Goal: Task Accomplishment & Management: Manage account settings

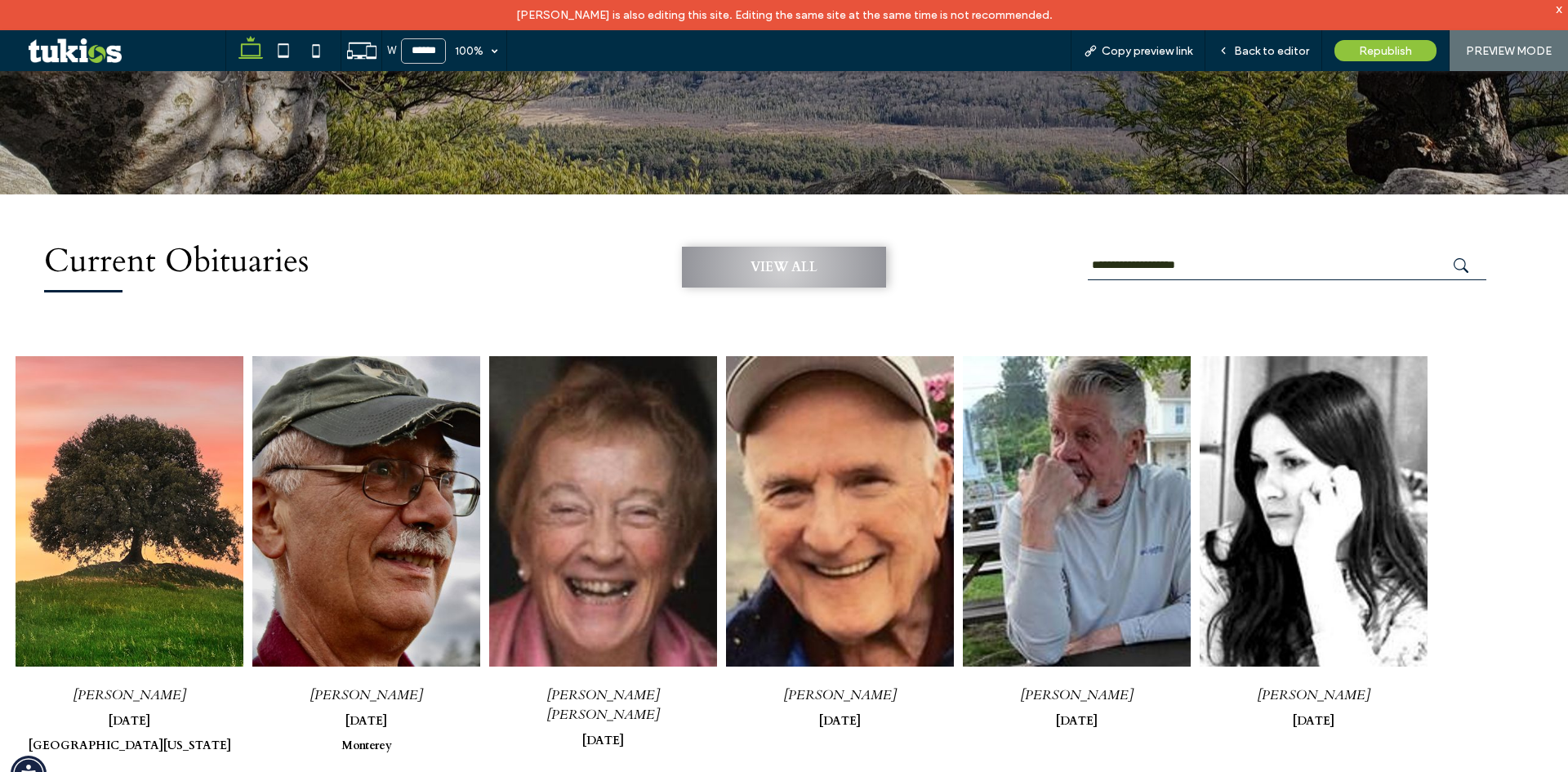
scroll to position [647, 0]
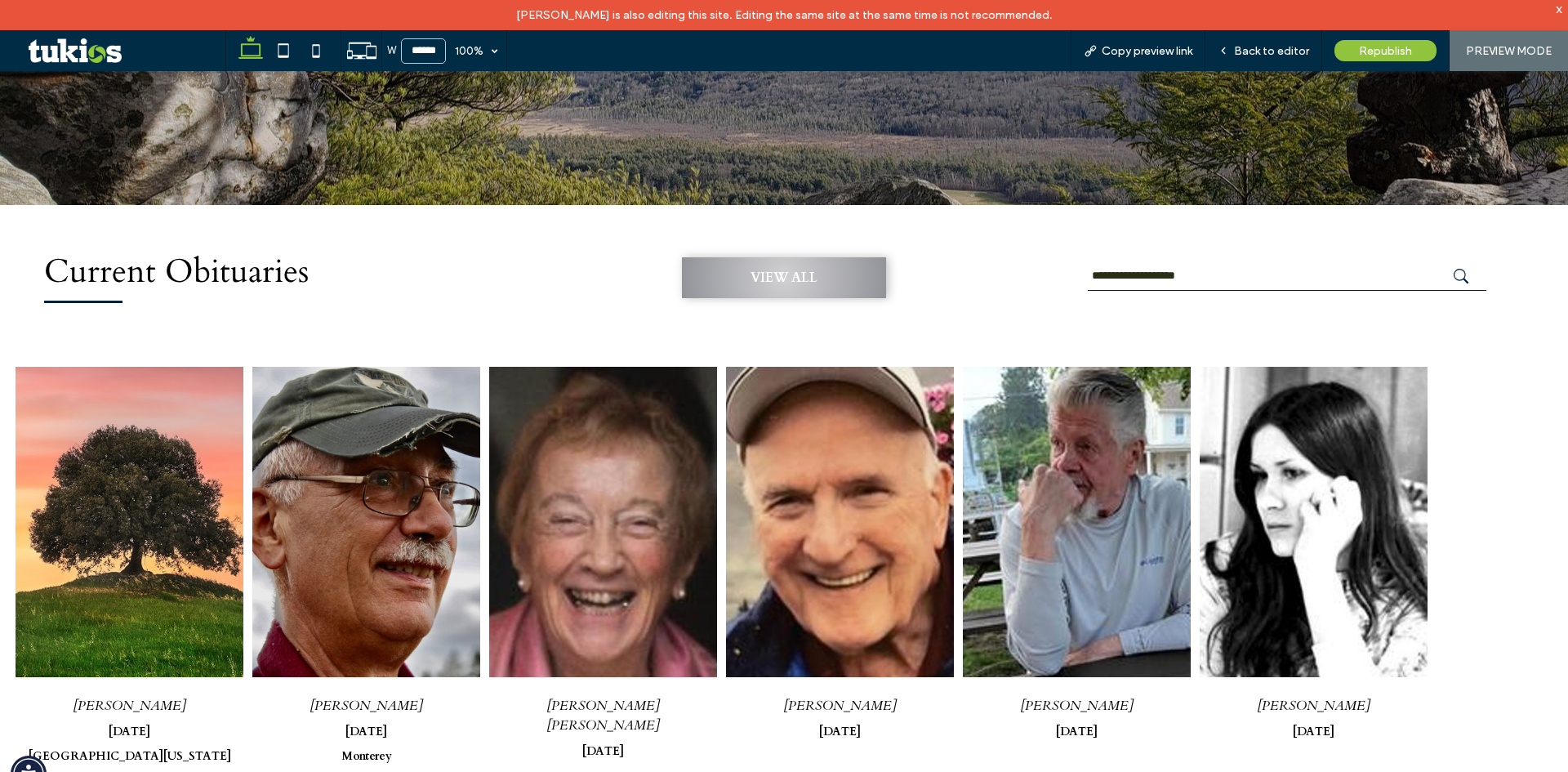
click at [296, 275] on span "Current Obituaries" at bounding box center [176, 271] width 265 height 45
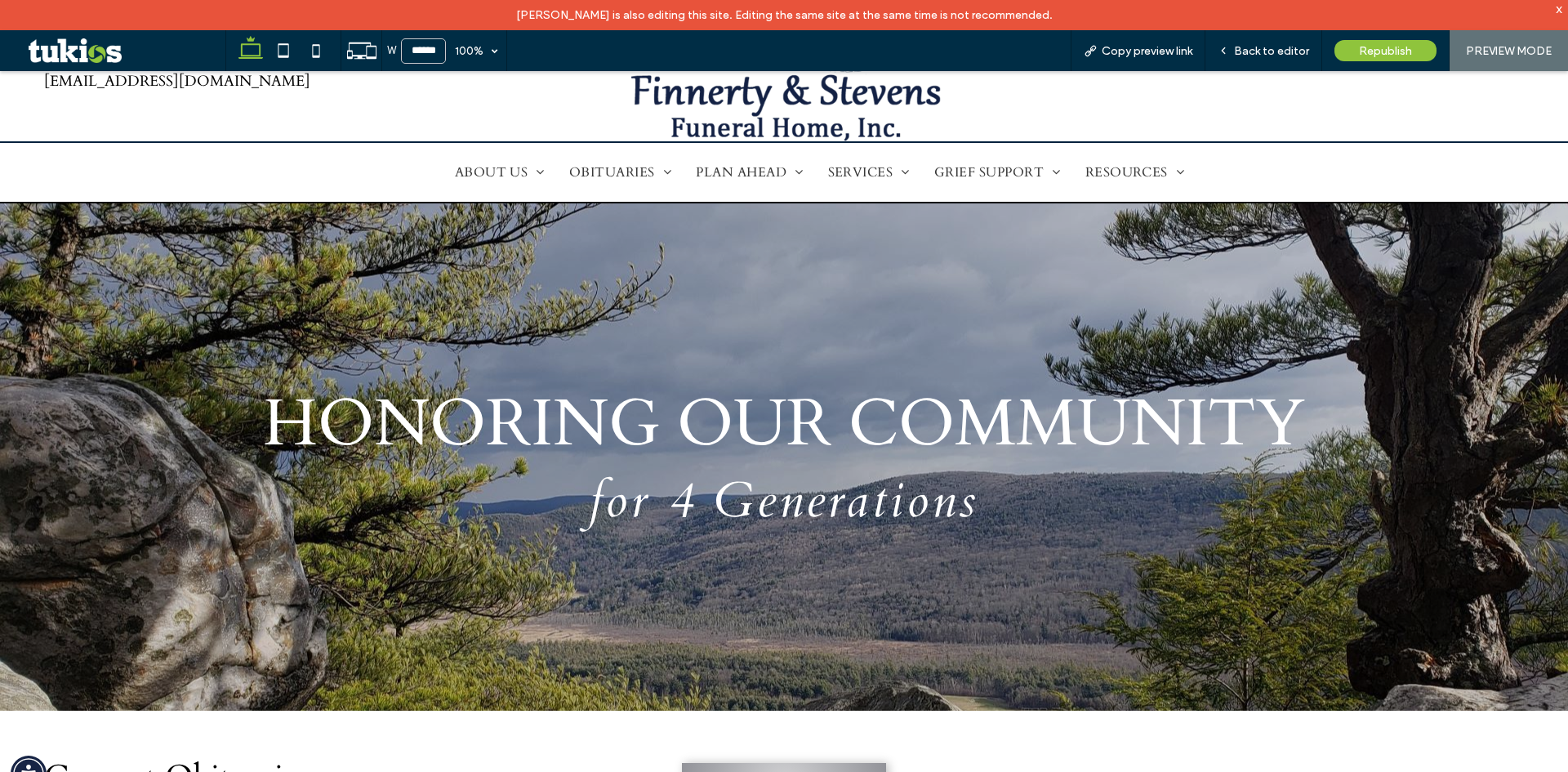
scroll to position [0, 0]
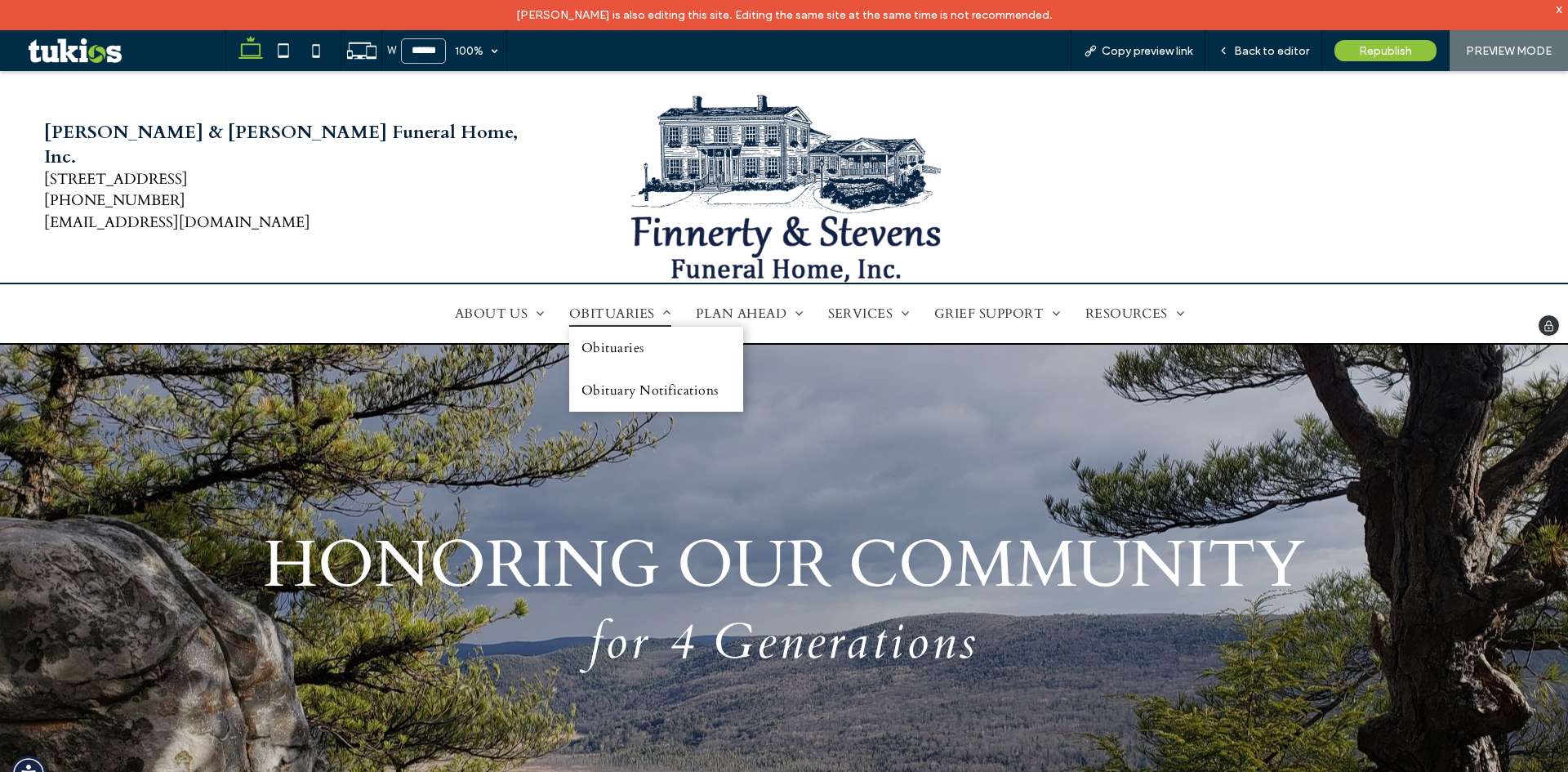
click at [620, 320] on span "OBITUARIES" at bounding box center [620, 314] width 102 height 27
click at [612, 340] on span "Obituaries" at bounding box center [612, 348] width 63 height 18
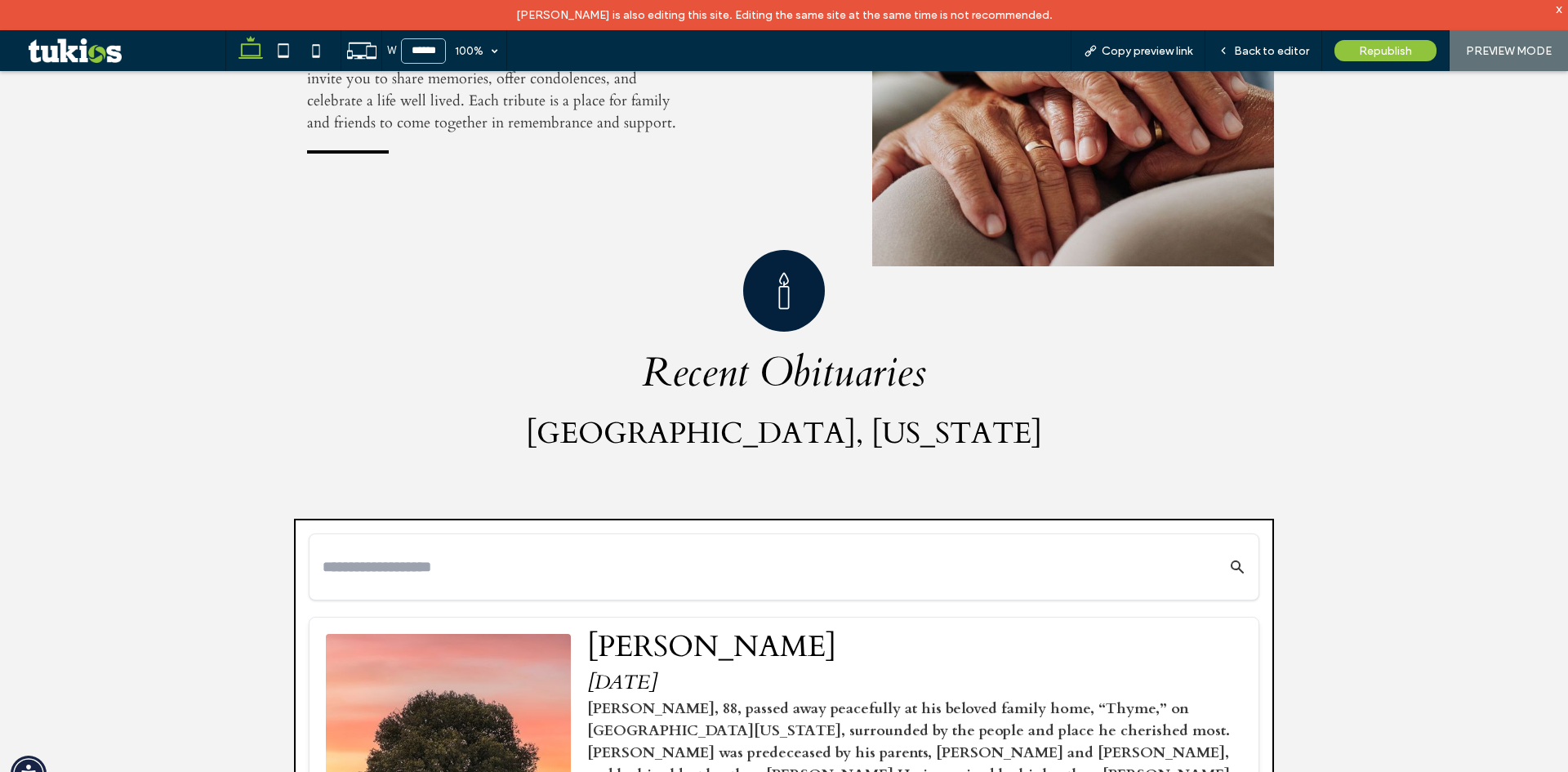
scroll to position [654, 0]
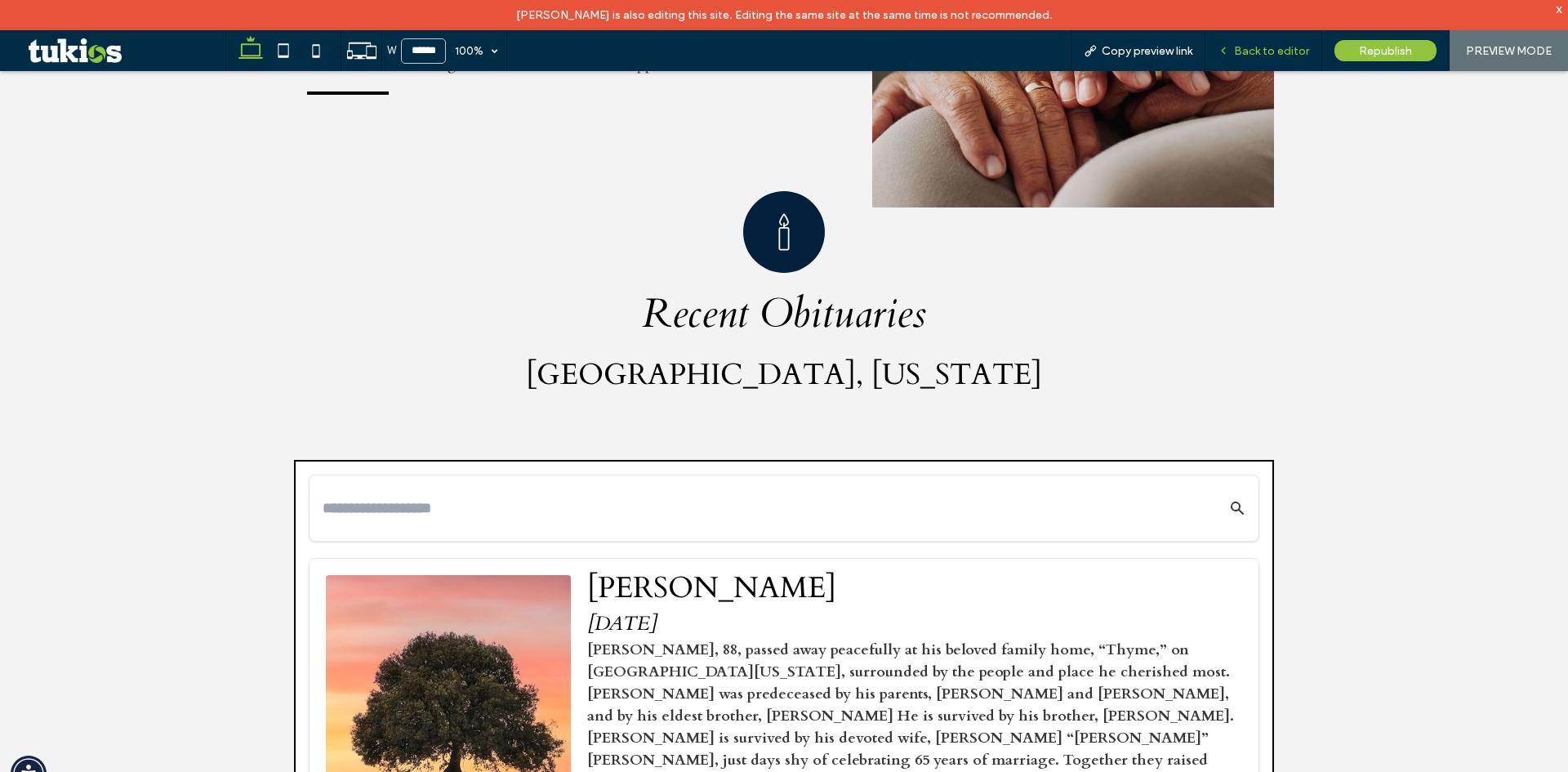
drag, startPoint x: 1246, startPoint y: 43, endPoint x: 1190, endPoint y: 3, distance: 68.8
click at [1246, 44] on span "Back to editor" at bounding box center [1271, 50] width 75 height 14
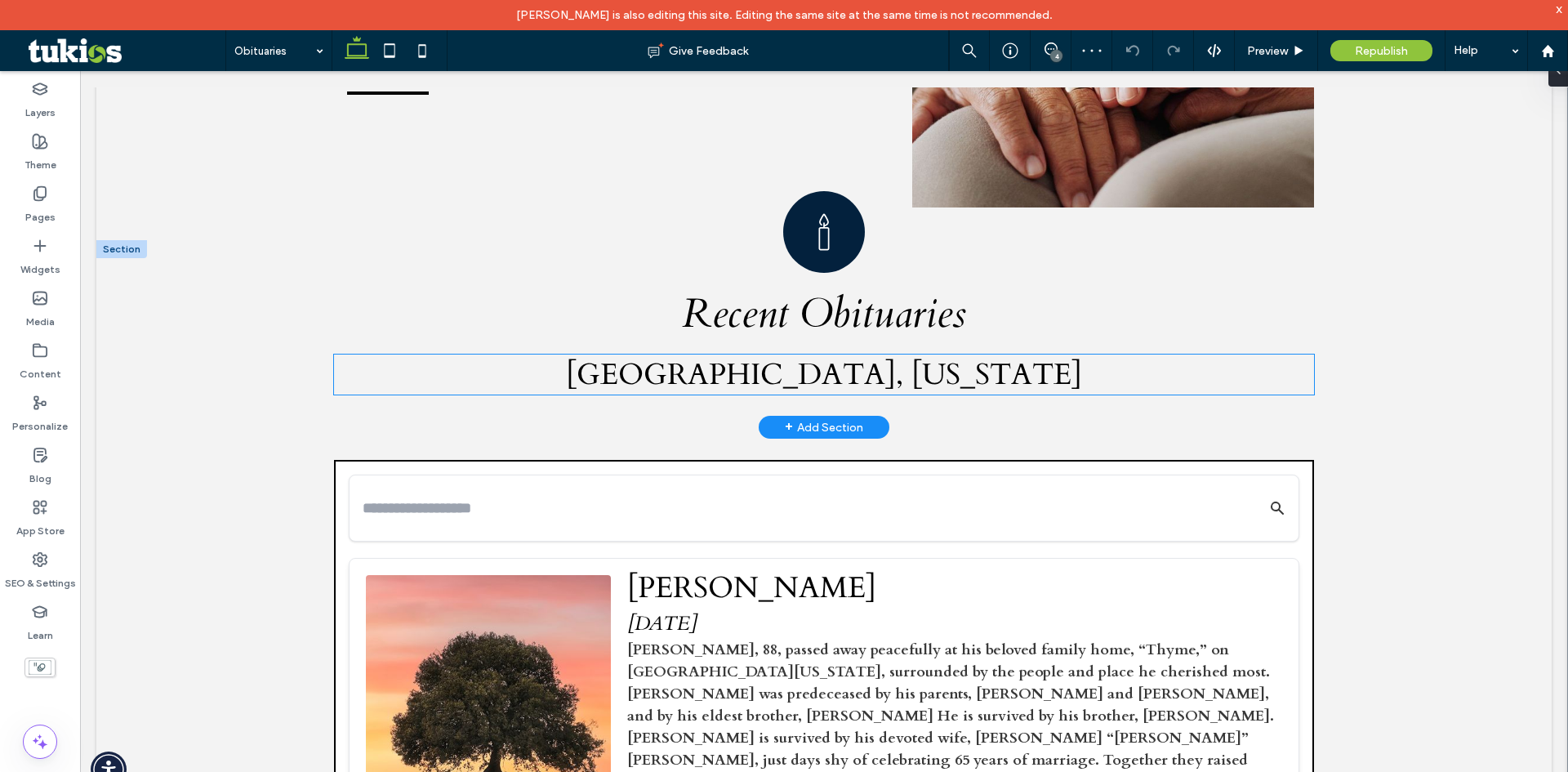
click at [780, 380] on span "Barrington, Massachusetts" at bounding box center [823, 375] width 516 height 40
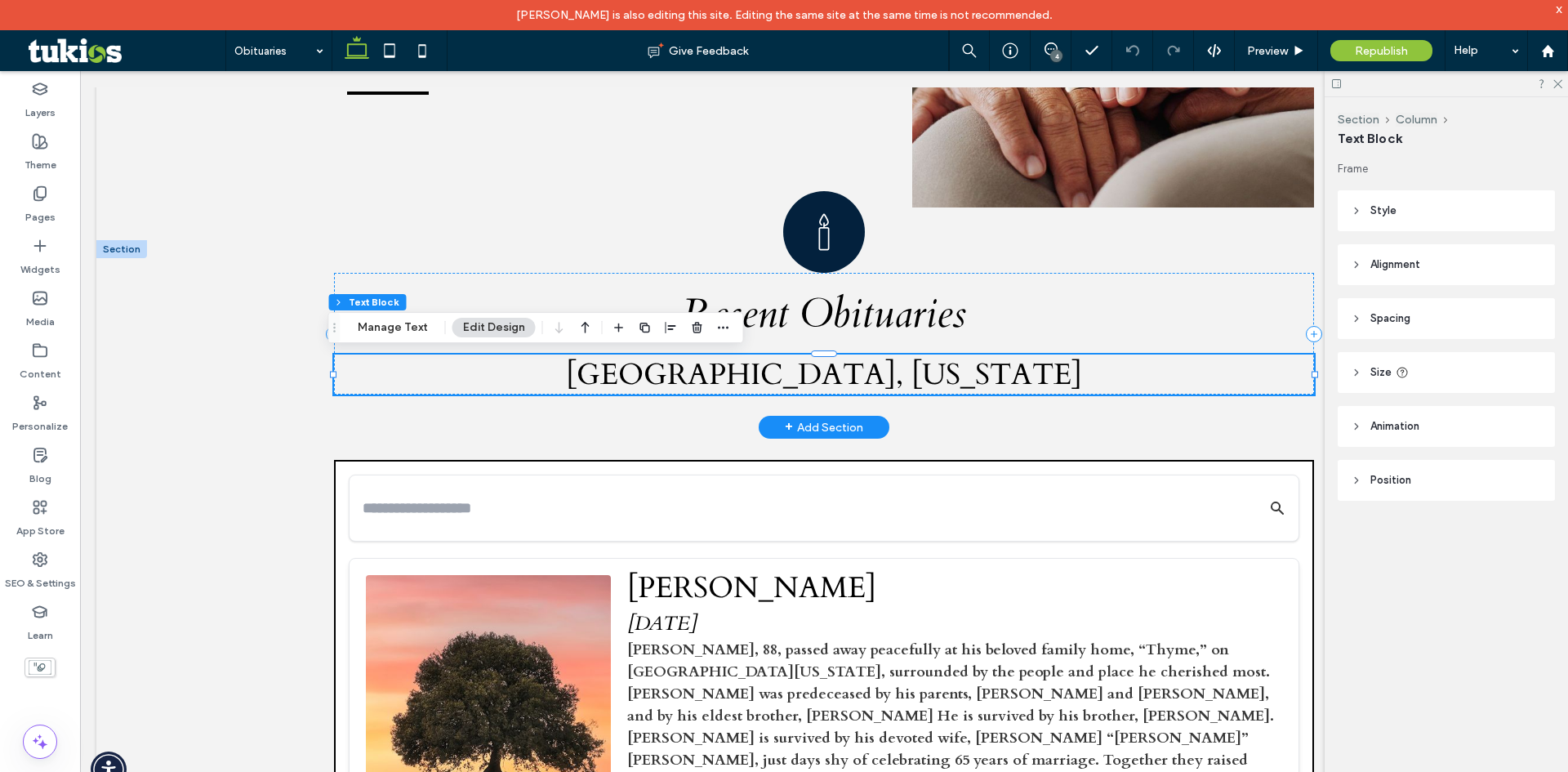
click at [794, 378] on span "Barrington, Massachusetts" at bounding box center [823, 375] width 516 height 40
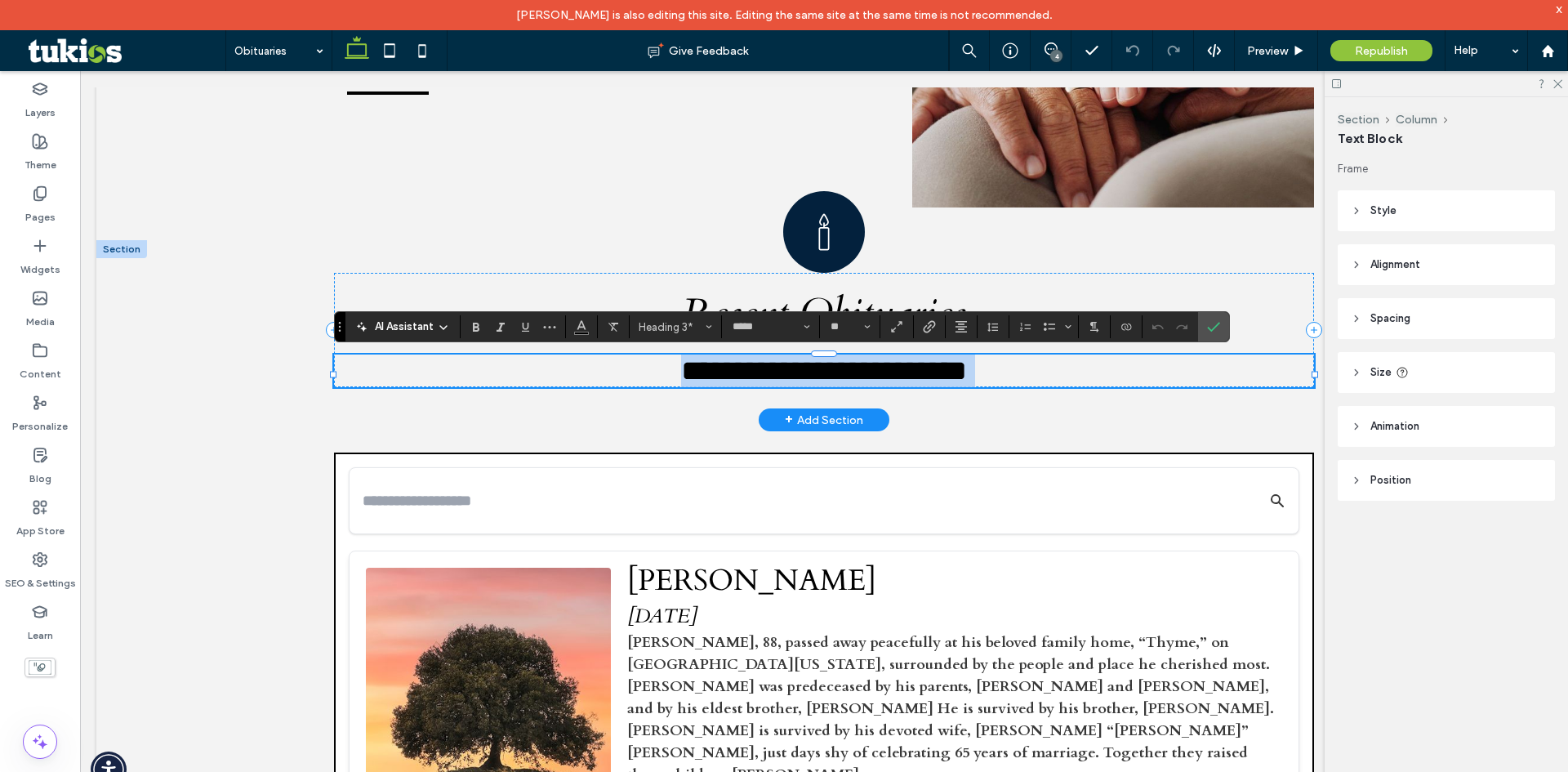
click at [986, 369] on h3 "**********" at bounding box center [823, 371] width 980 height 33
click at [740, 374] on h3 "**********" at bounding box center [823, 371] width 980 height 33
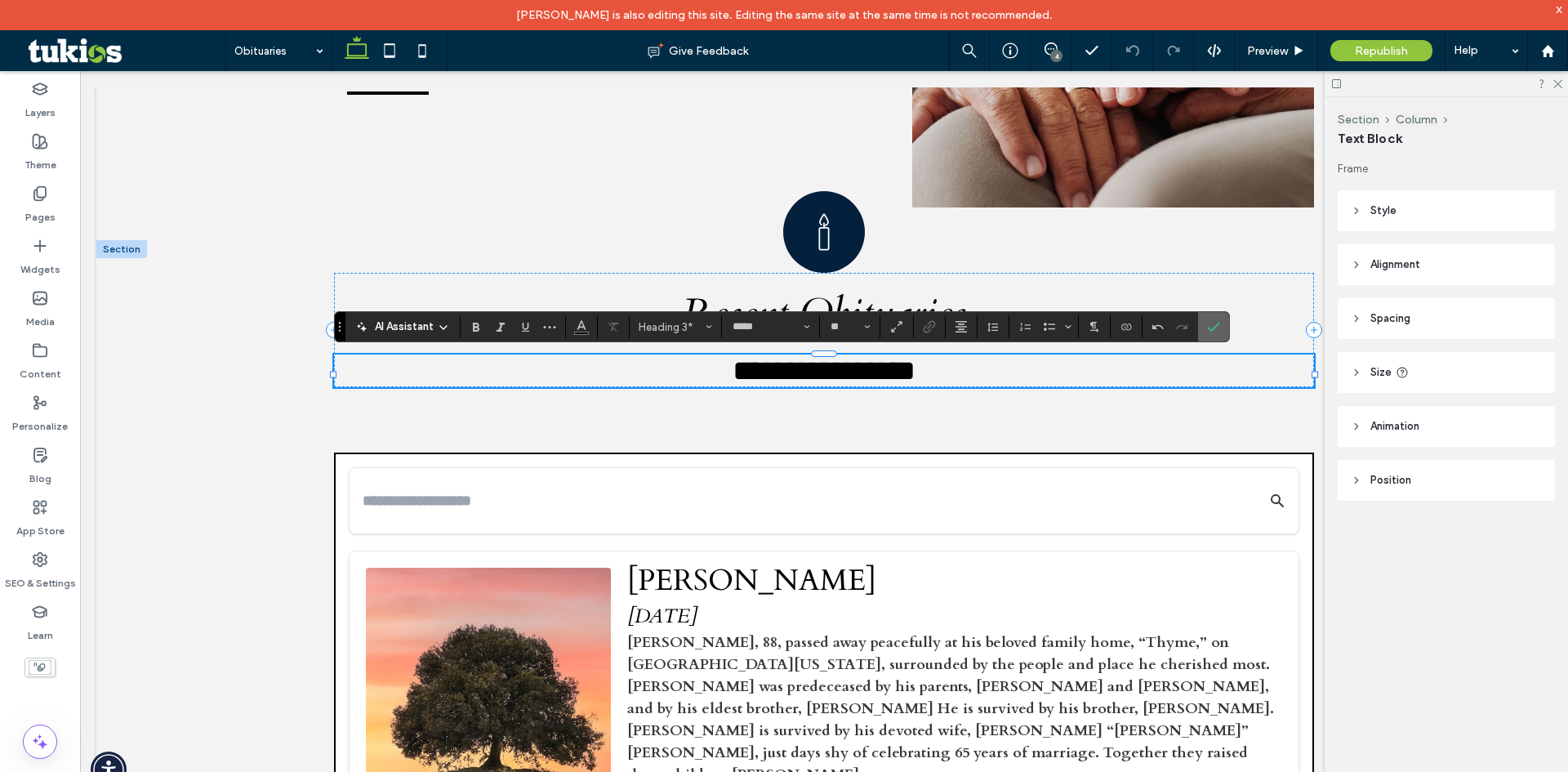
click at [1213, 328] on use "Confirm" at bounding box center [1213, 326] width 13 height 10
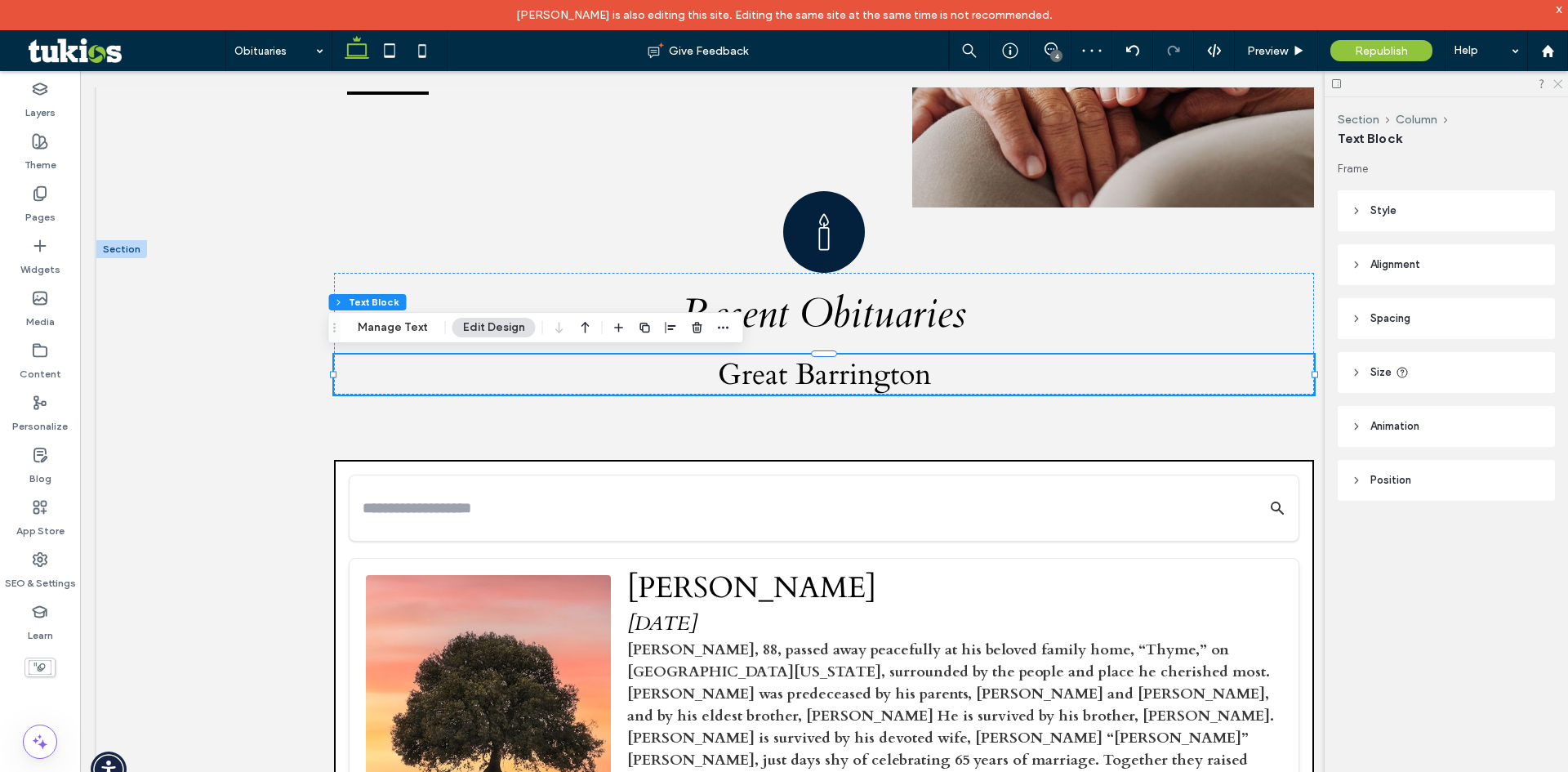
click at [1561, 83] on icon at bounding box center [1557, 83] width 11 height 11
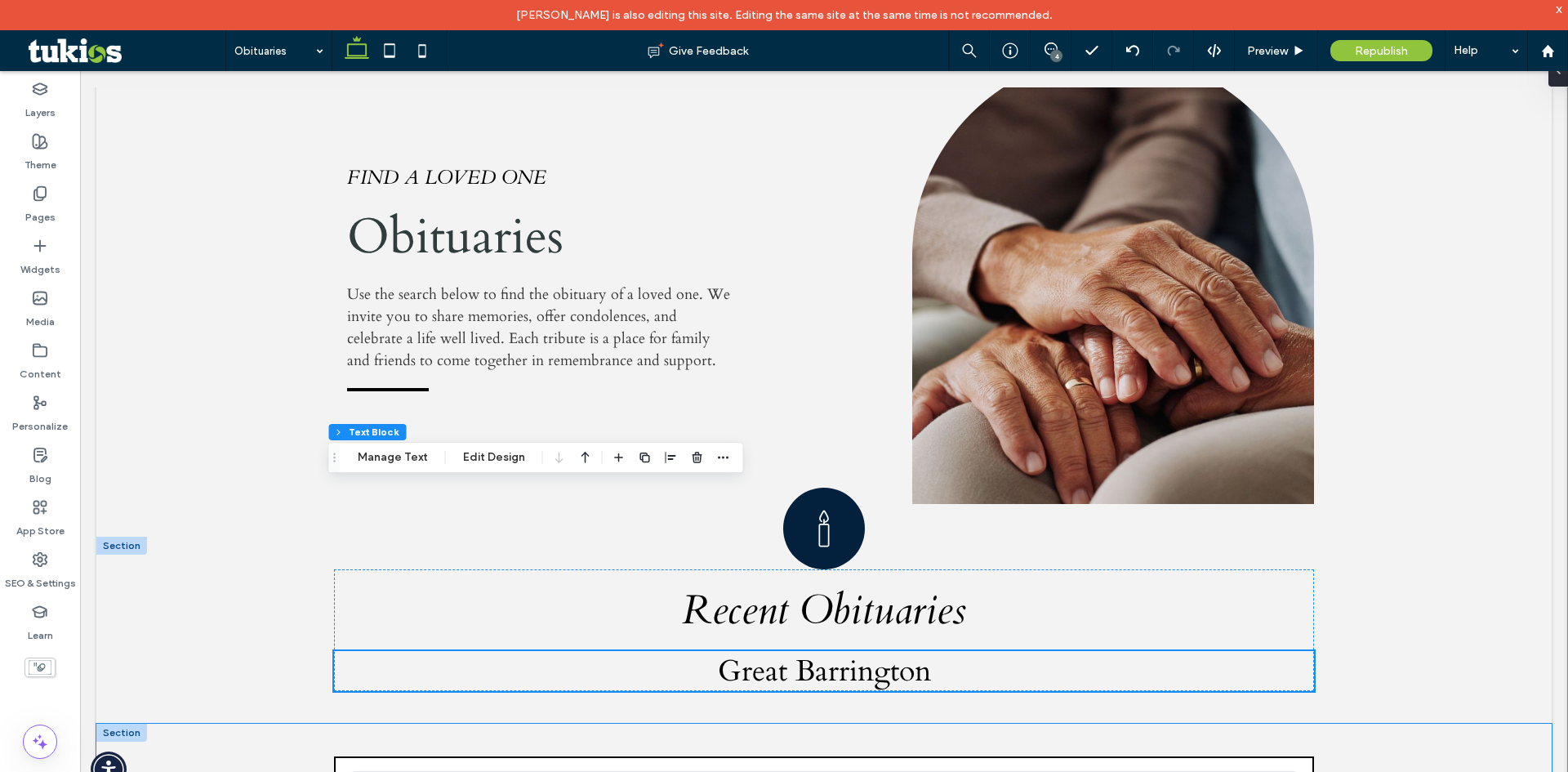
scroll to position [343, 0]
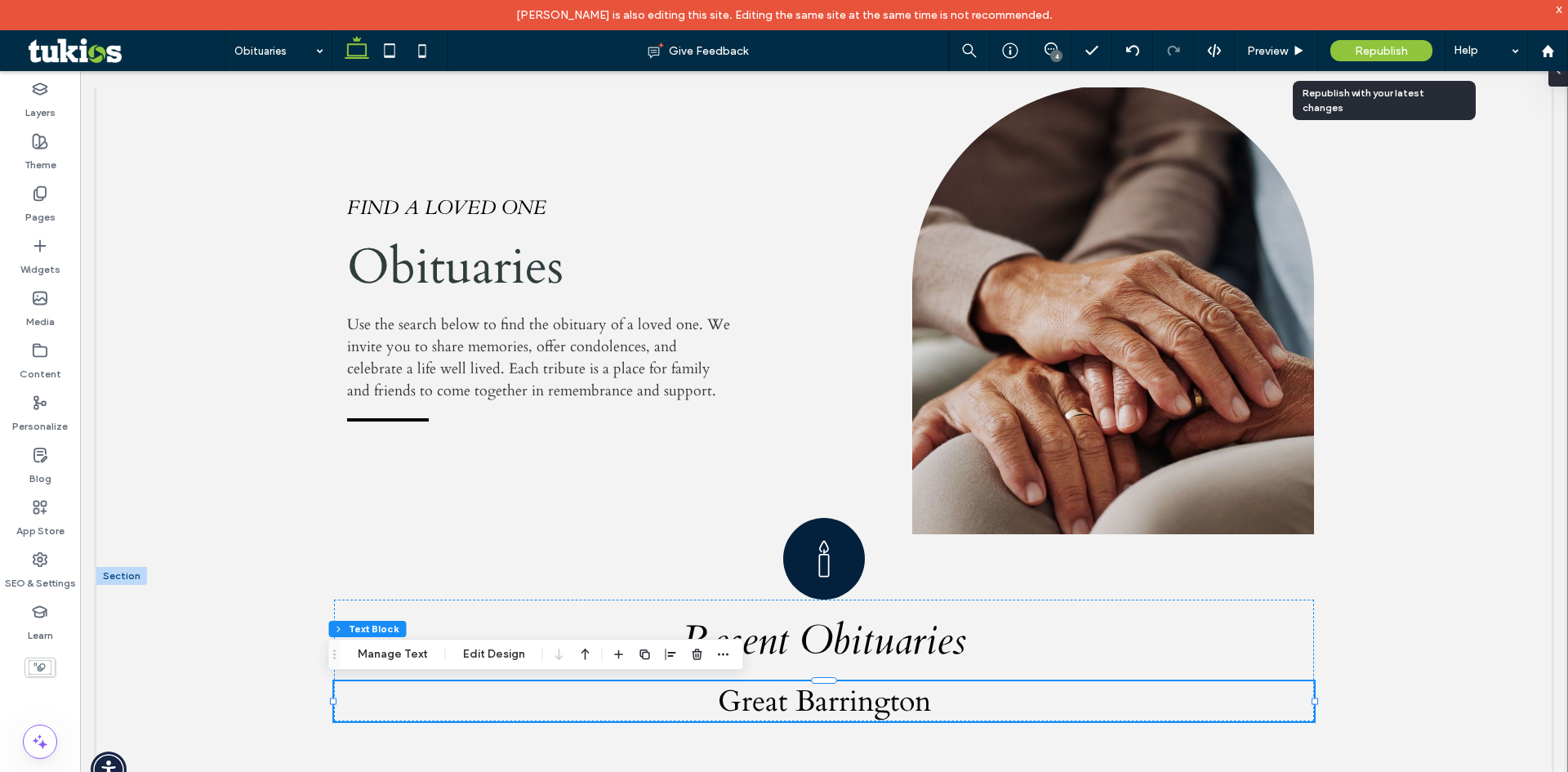
click at [1353, 60] on div "Republish" at bounding box center [1380, 50] width 102 height 21
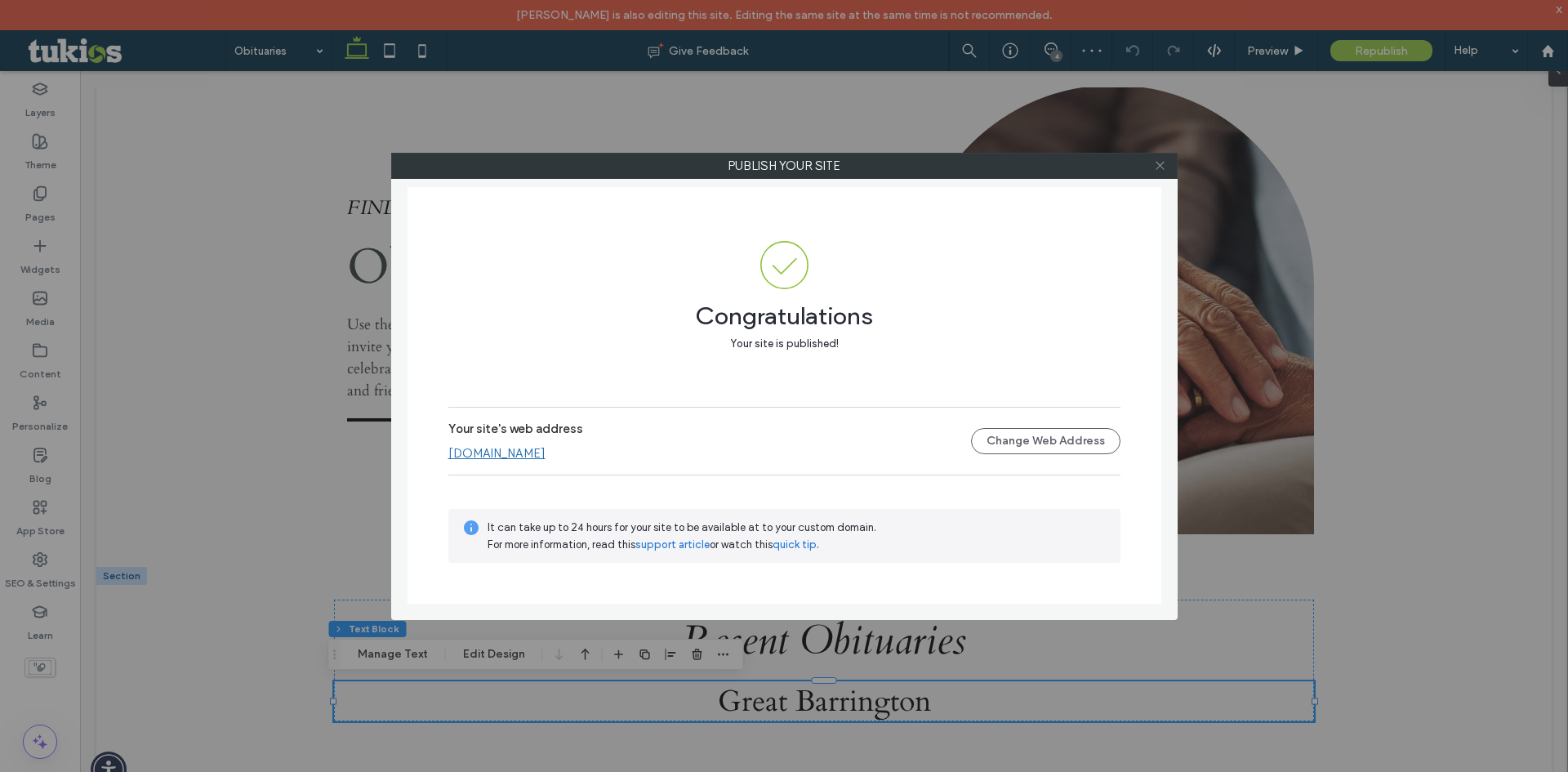
click at [1162, 162] on icon at bounding box center [1159, 165] width 12 height 12
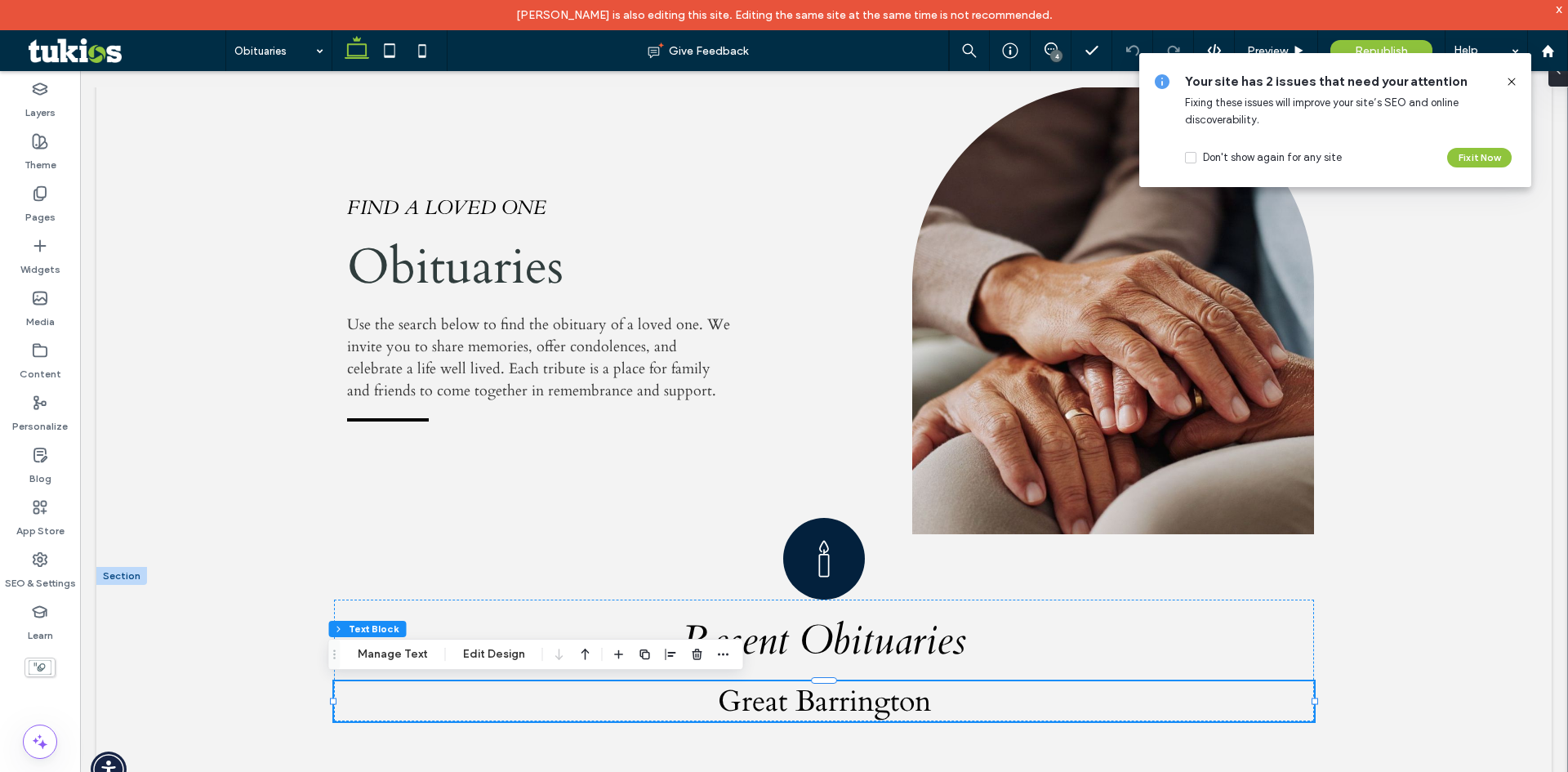
click at [1508, 86] on icon at bounding box center [1511, 82] width 13 height 13
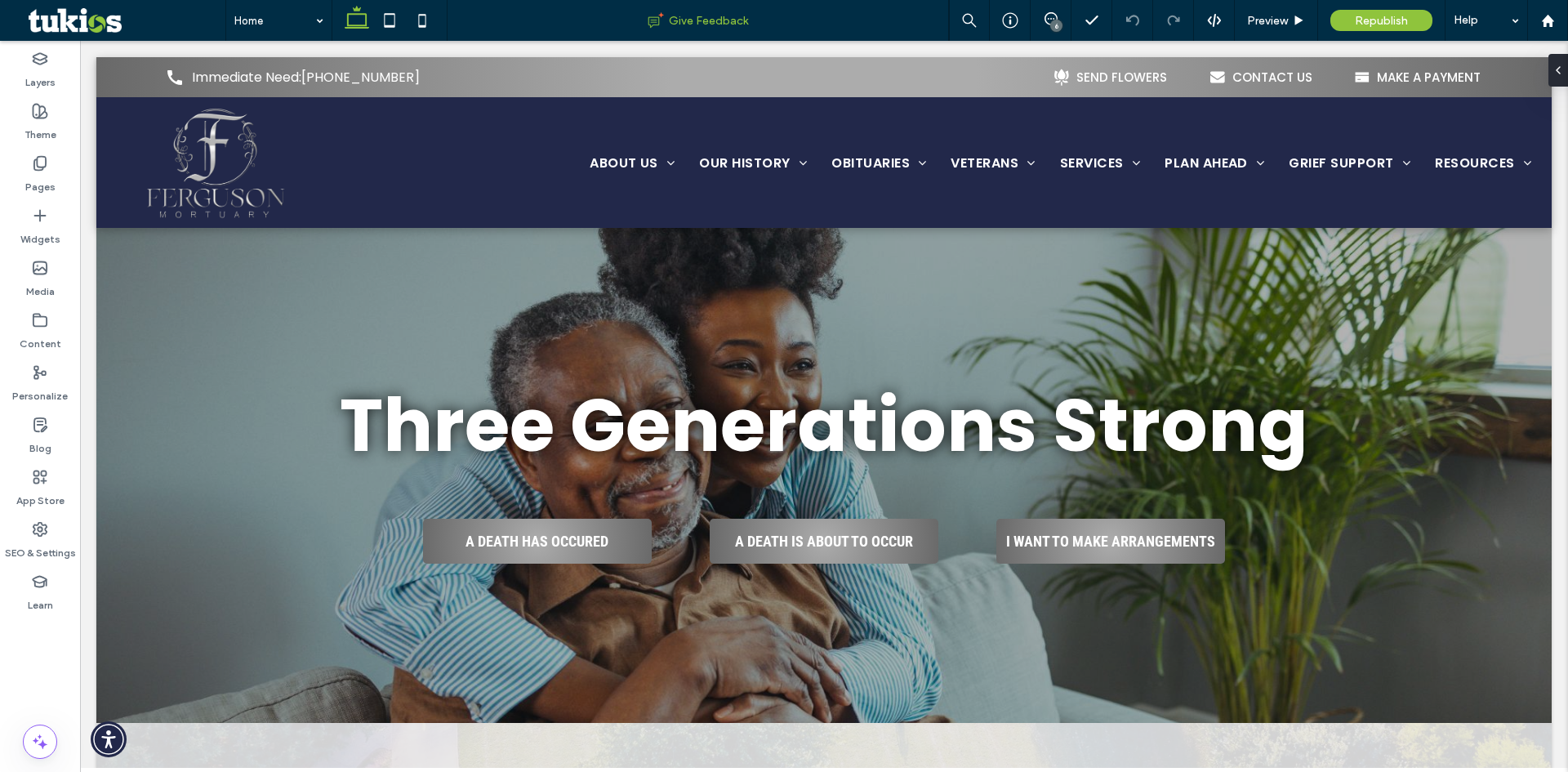
drag, startPoint x: 0, startPoint y: 0, endPoint x: 685, endPoint y: 12, distance: 685.1
click at [685, 12] on div "Give Feedback" at bounding box center [697, 20] width 500 height 17
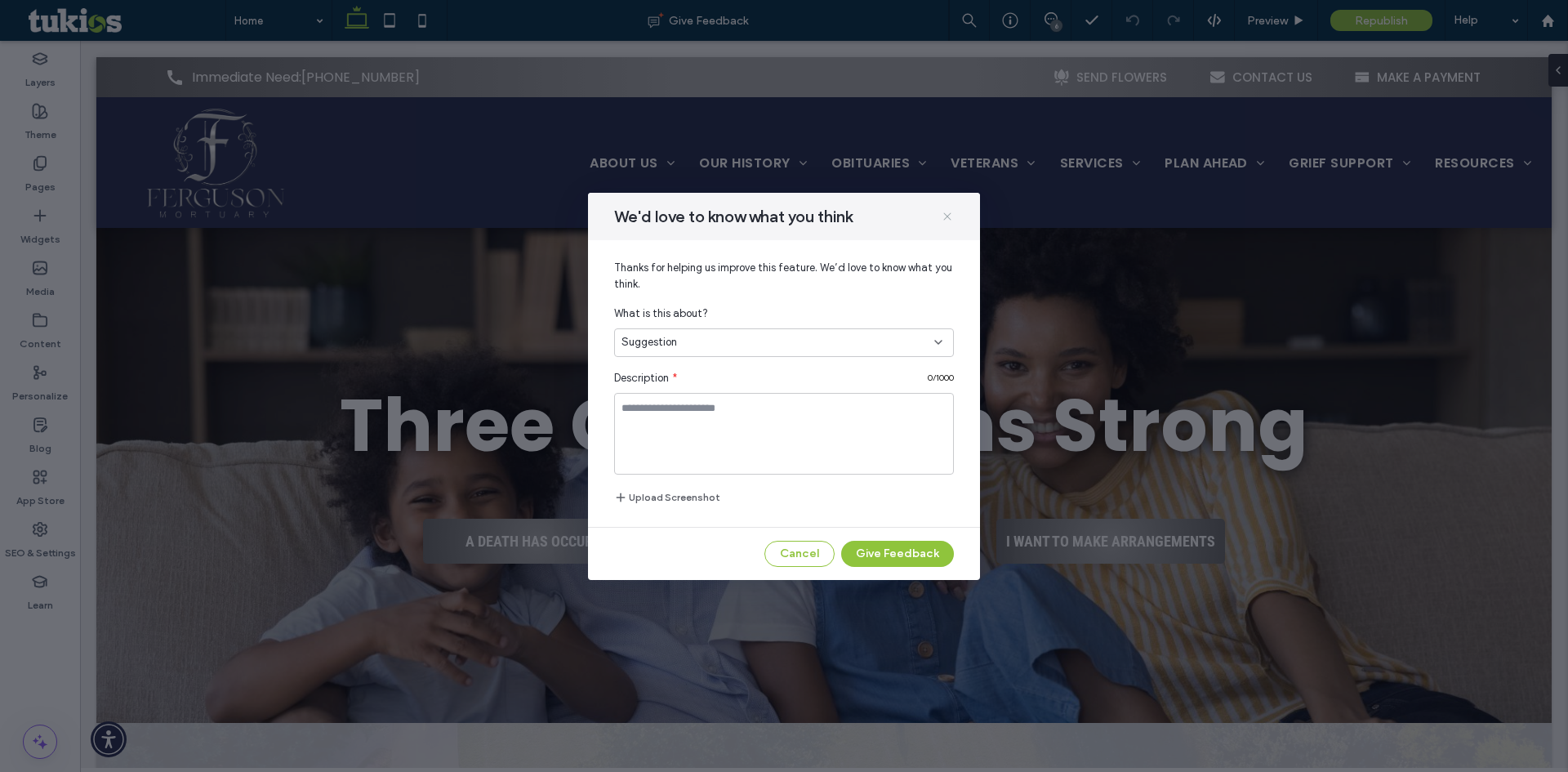
click at [952, 216] on icon at bounding box center [947, 216] width 13 height 13
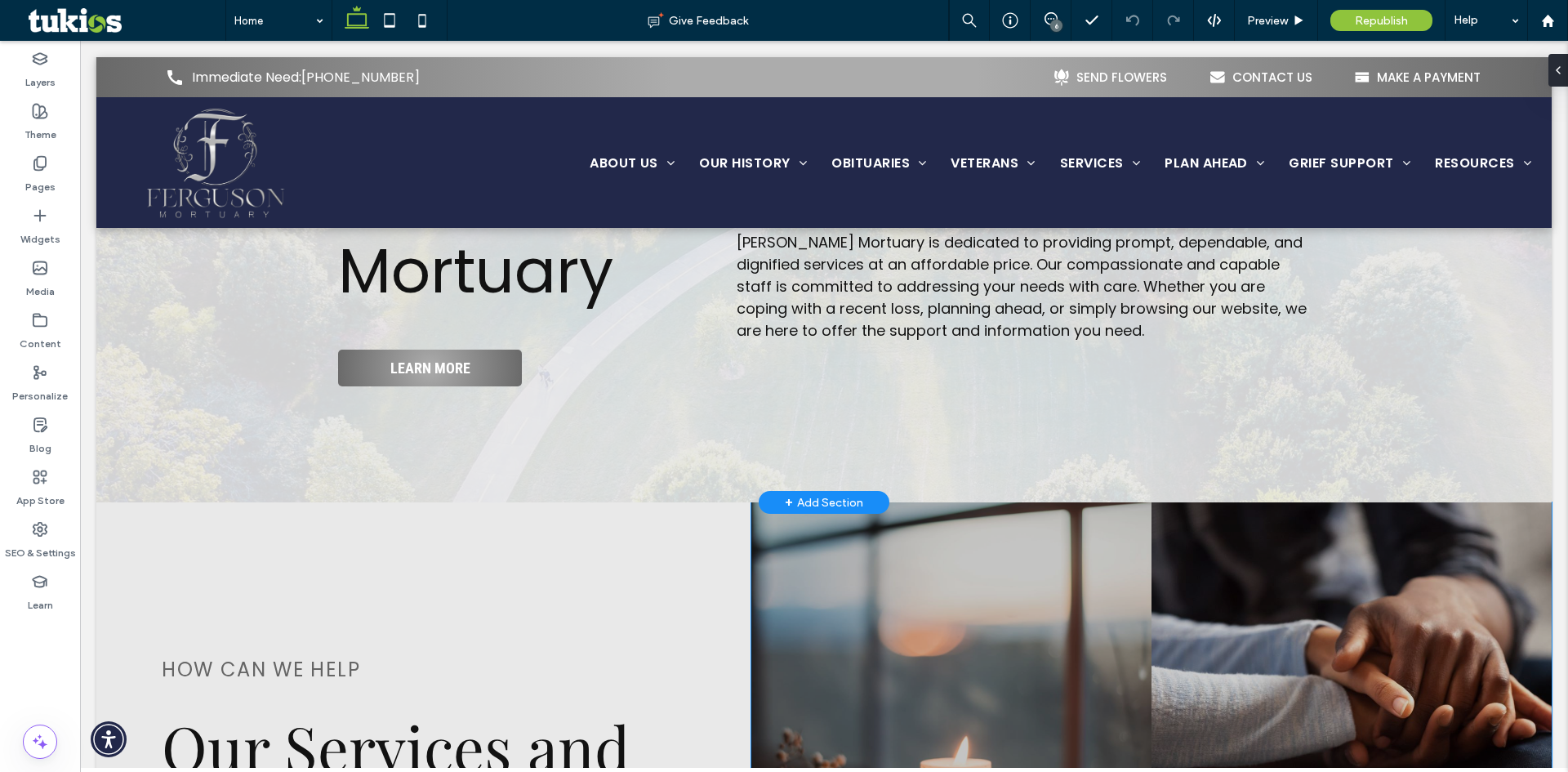
scroll to position [817, 0]
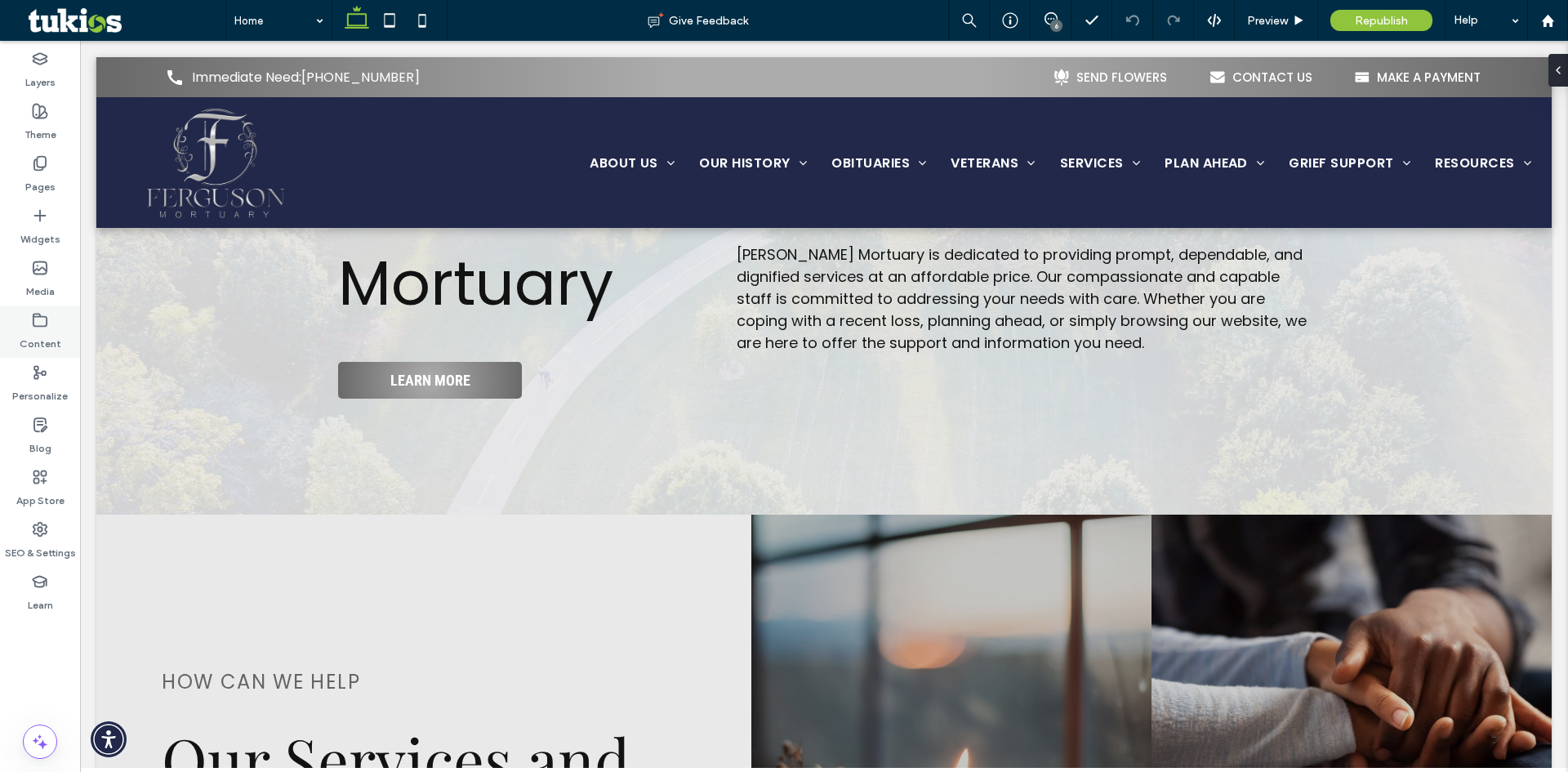
click at [42, 341] on label "Content" at bounding box center [39, 339] width 41 height 23
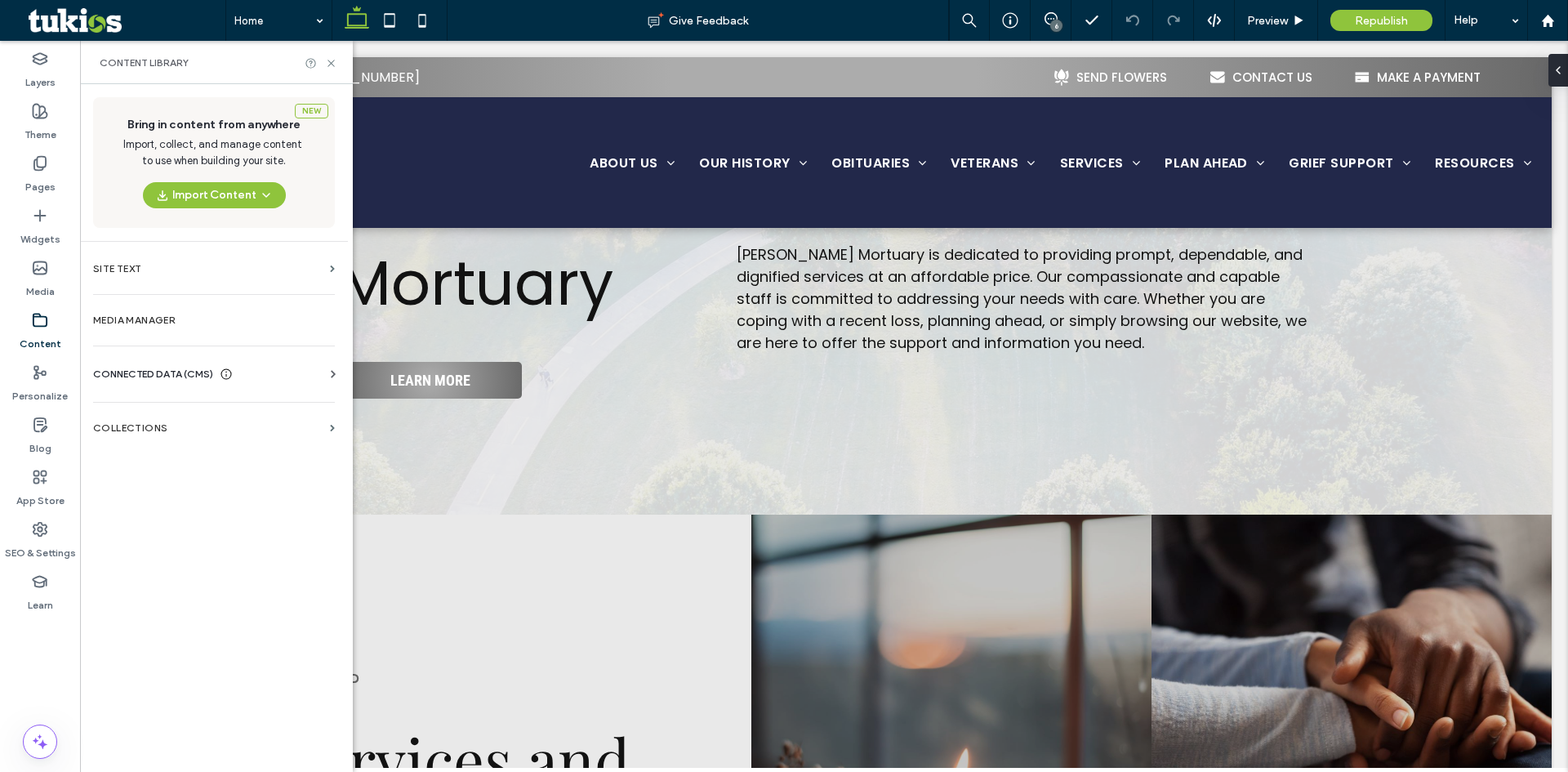
click at [154, 373] on span "CONNECTED DATA (CMS)" at bounding box center [153, 374] width 120 height 17
click at [170, 494] on label "Business Images" at bounding box center [217, 489] width 222 height 11
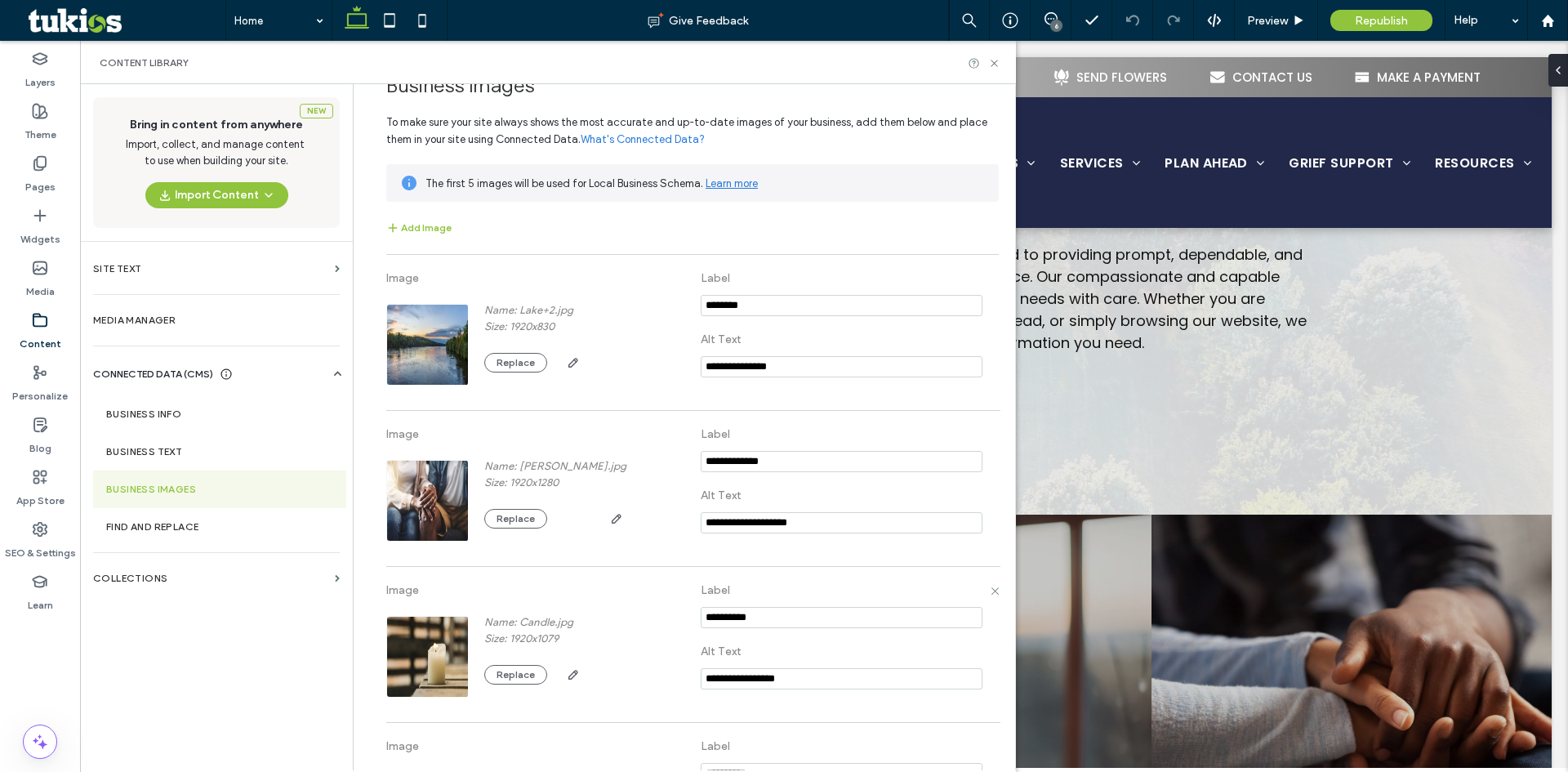
scroll to position [0, 0]
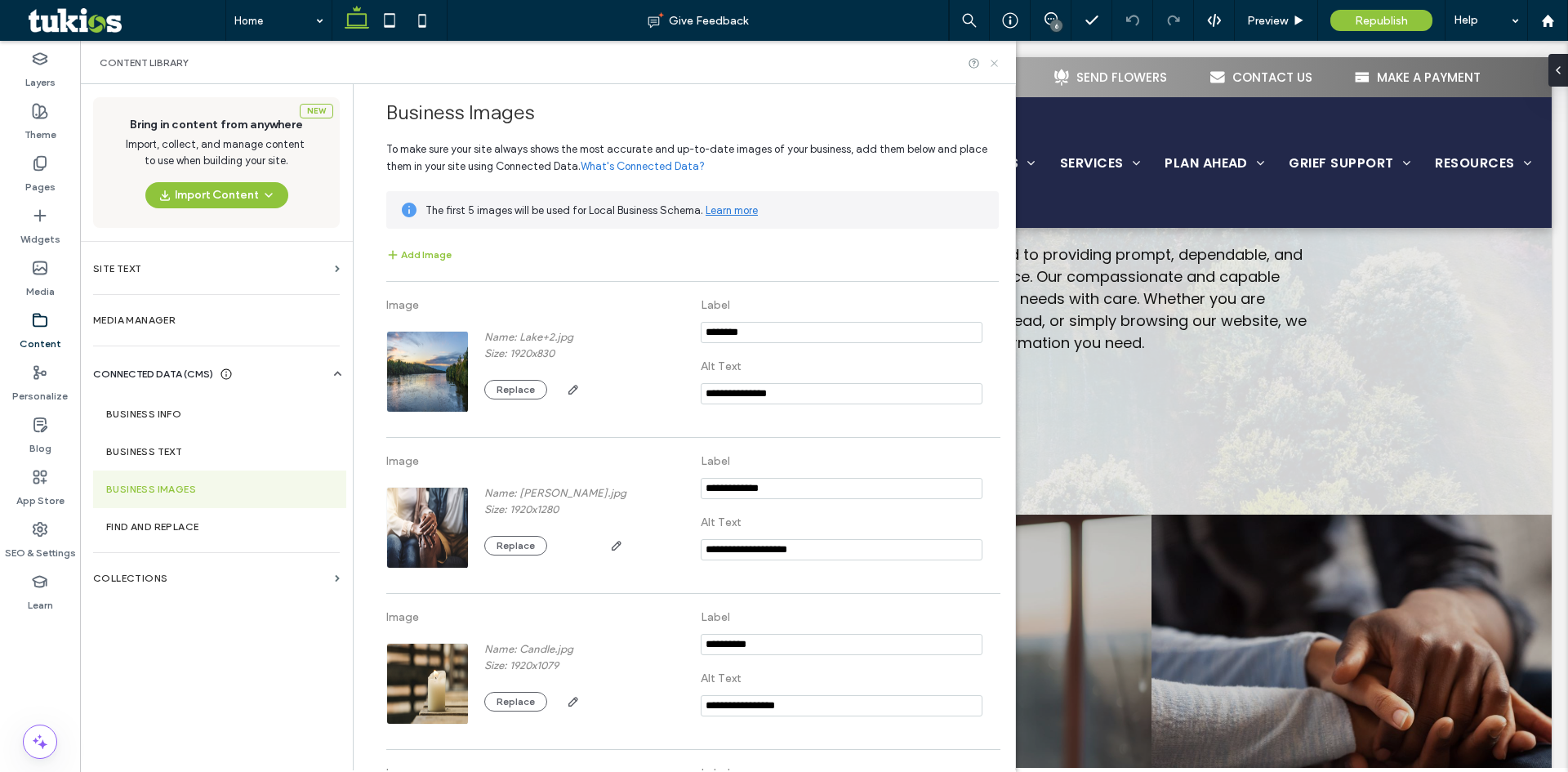
click at [994, 63] on use at bounding box center [993, 62] width 6 height 6
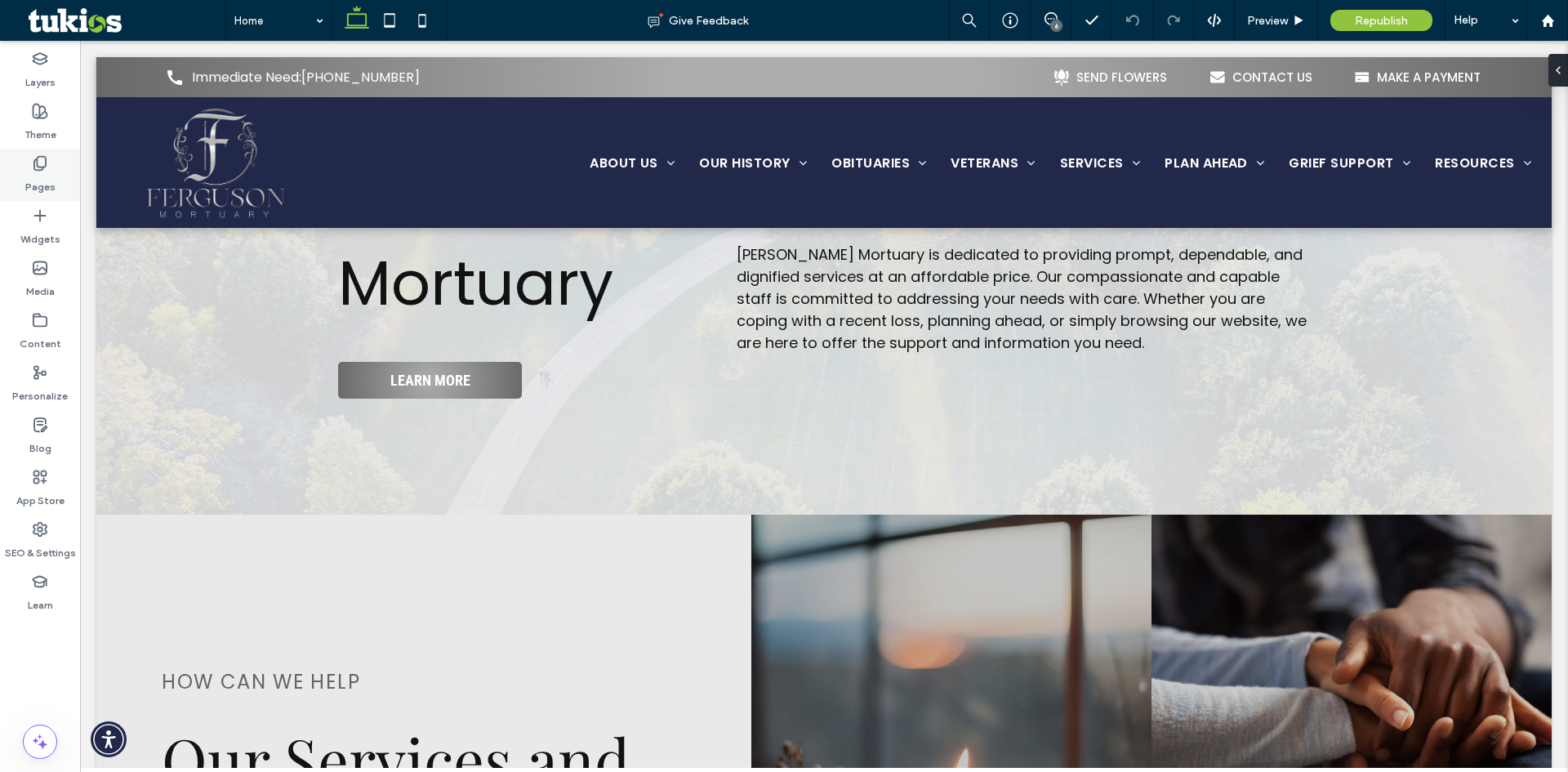
click at [29, 182] on label "Pages" at bounding box center [40, 182] width 30 height 23
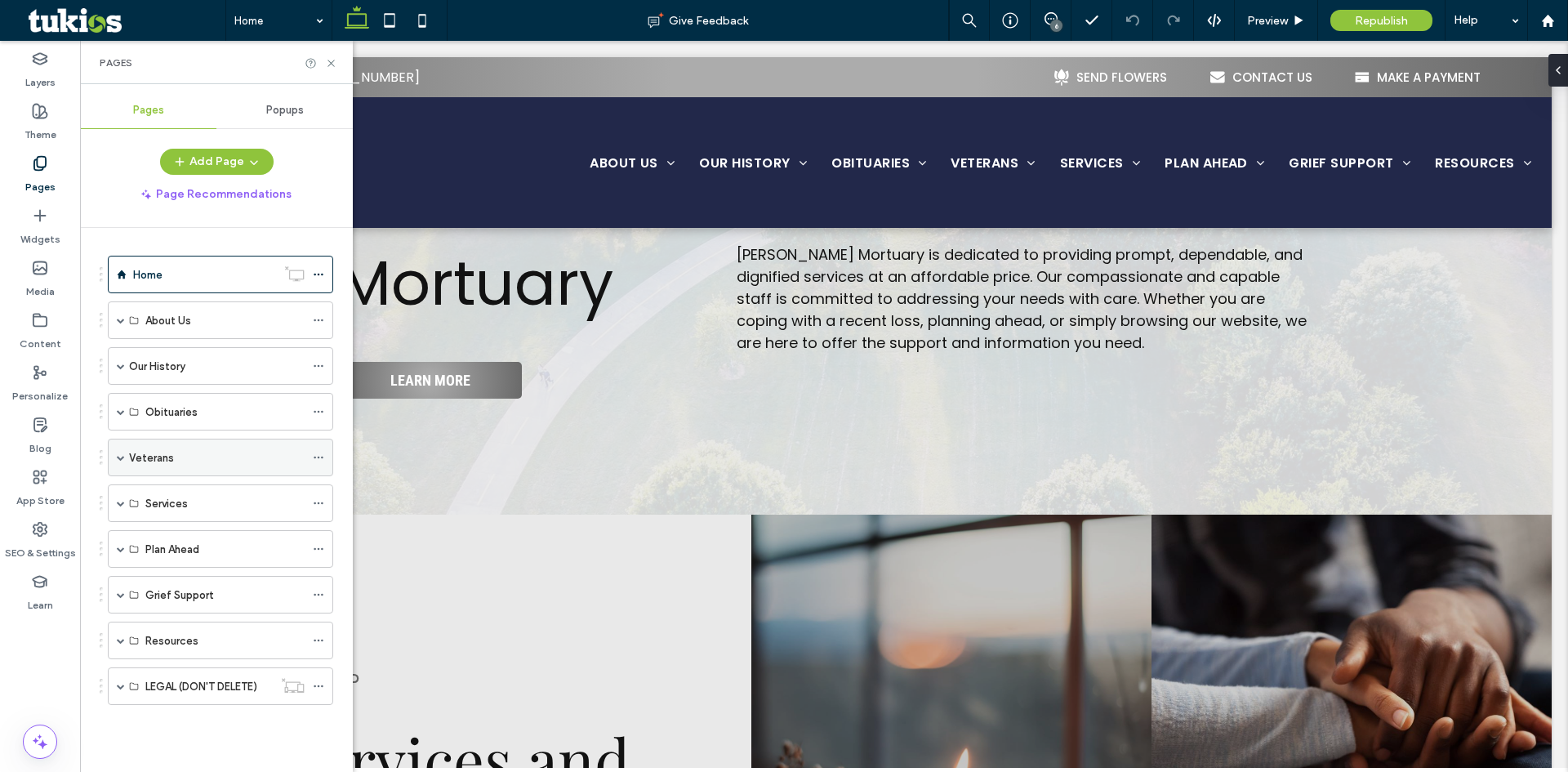
click at [119, 458] on span at bounding box center [120, 457] width 8 height 8
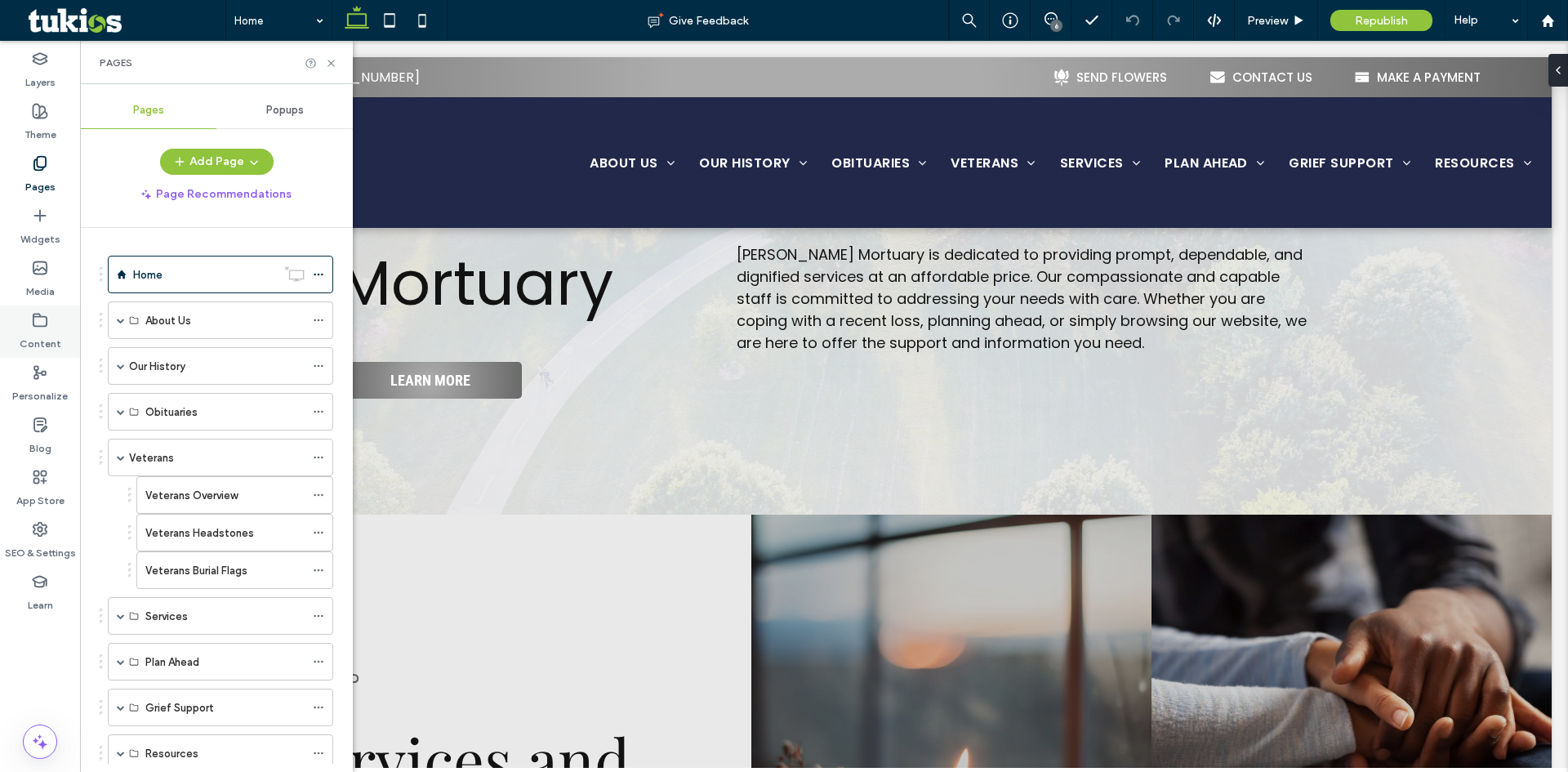
click at [59, 325] on div "Content" at bounding box center [39, 331] width 80 height 52
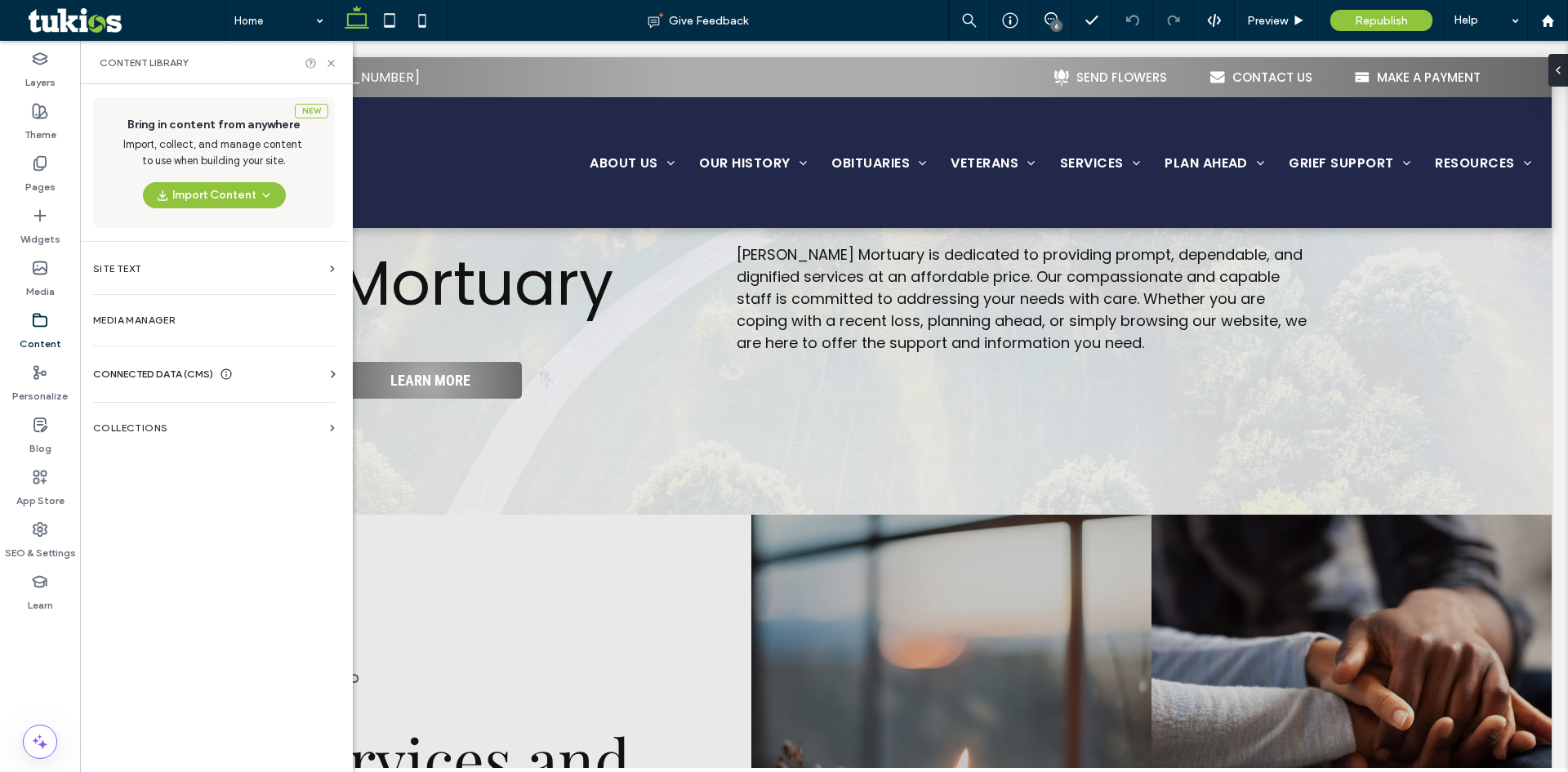
click at [166, 376] on span "CONNECTED DATA (CMS)" at bounding box center [153, 374] width 120 height 17
click at [159, 483] on label "Business Images" at bounding box center [217, 489] width 222 height 11
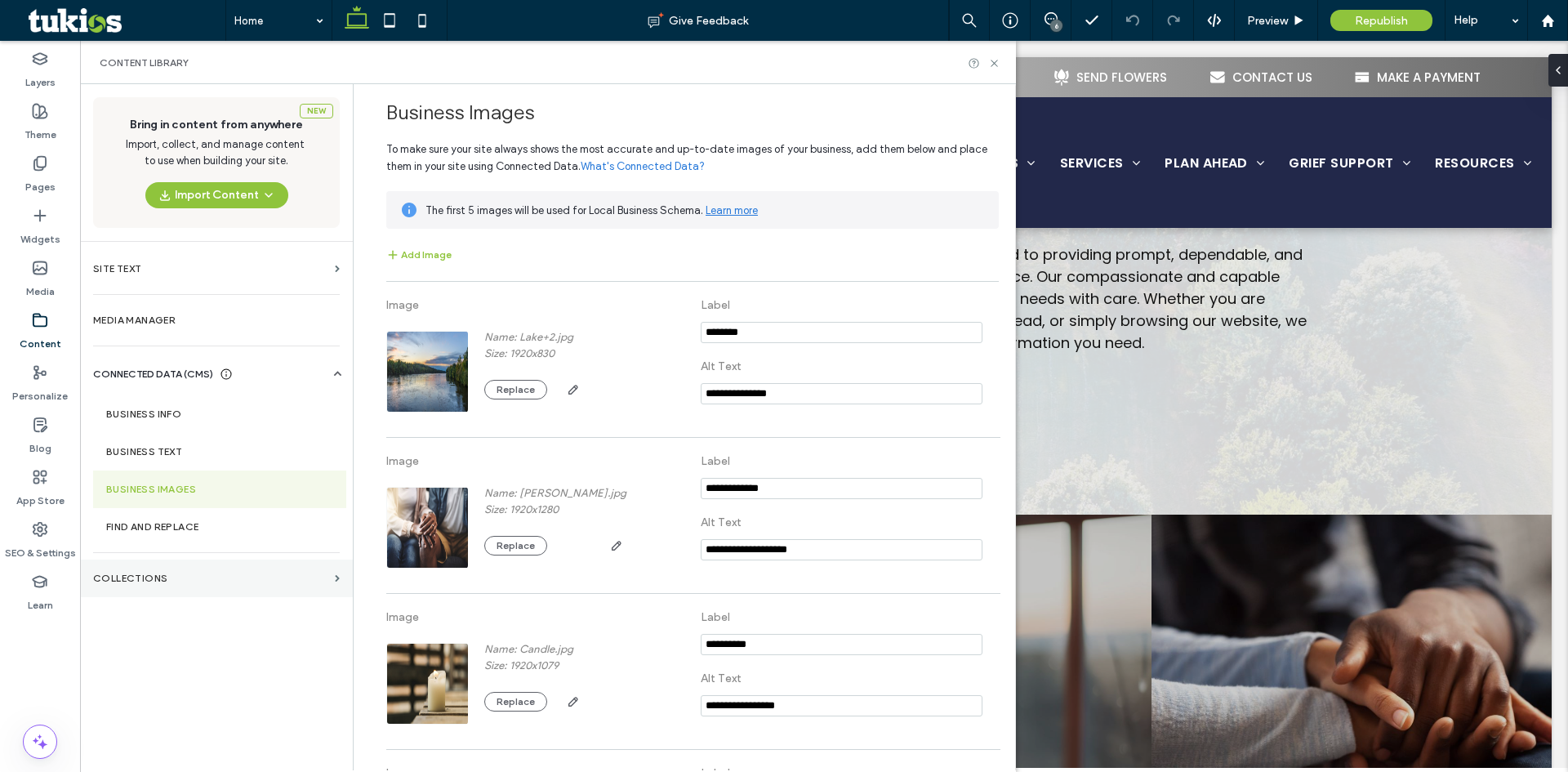
click at [251, 591] on section "Collections" at bounding box center [216, 578] width 273 height 38
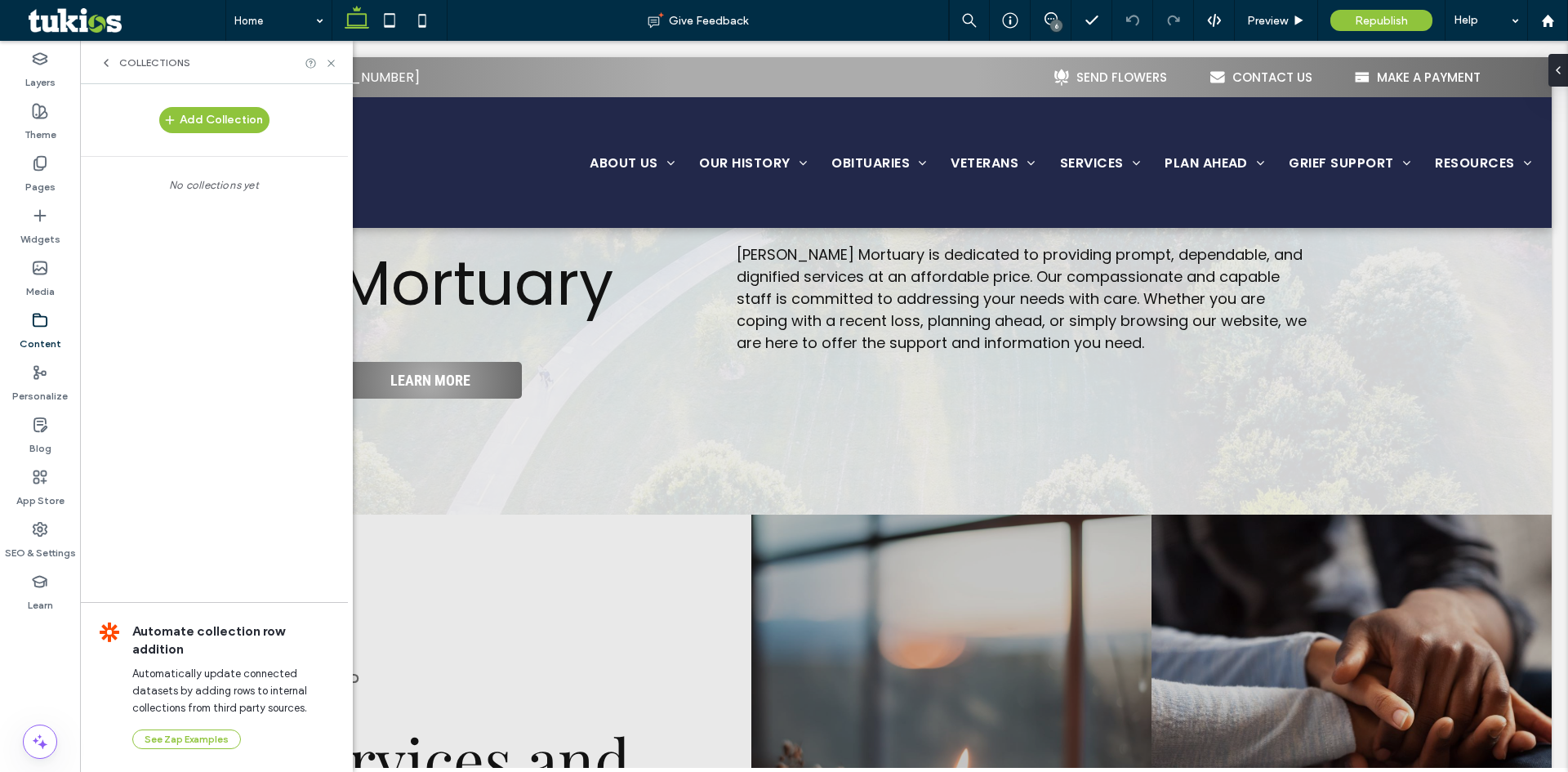
click at [49, 321] on div "Content" at bounding box center [39, 331] width 80 height 52
click at [46, 331] on label "Content" at bounding box center [39, 339] width 41 height 23
click at [45, 325] on use at bounding box center [40, 319] width 13 height 12
click at [25, 284] on div "Media" at bounding box center [39, 279] width 80 height 52
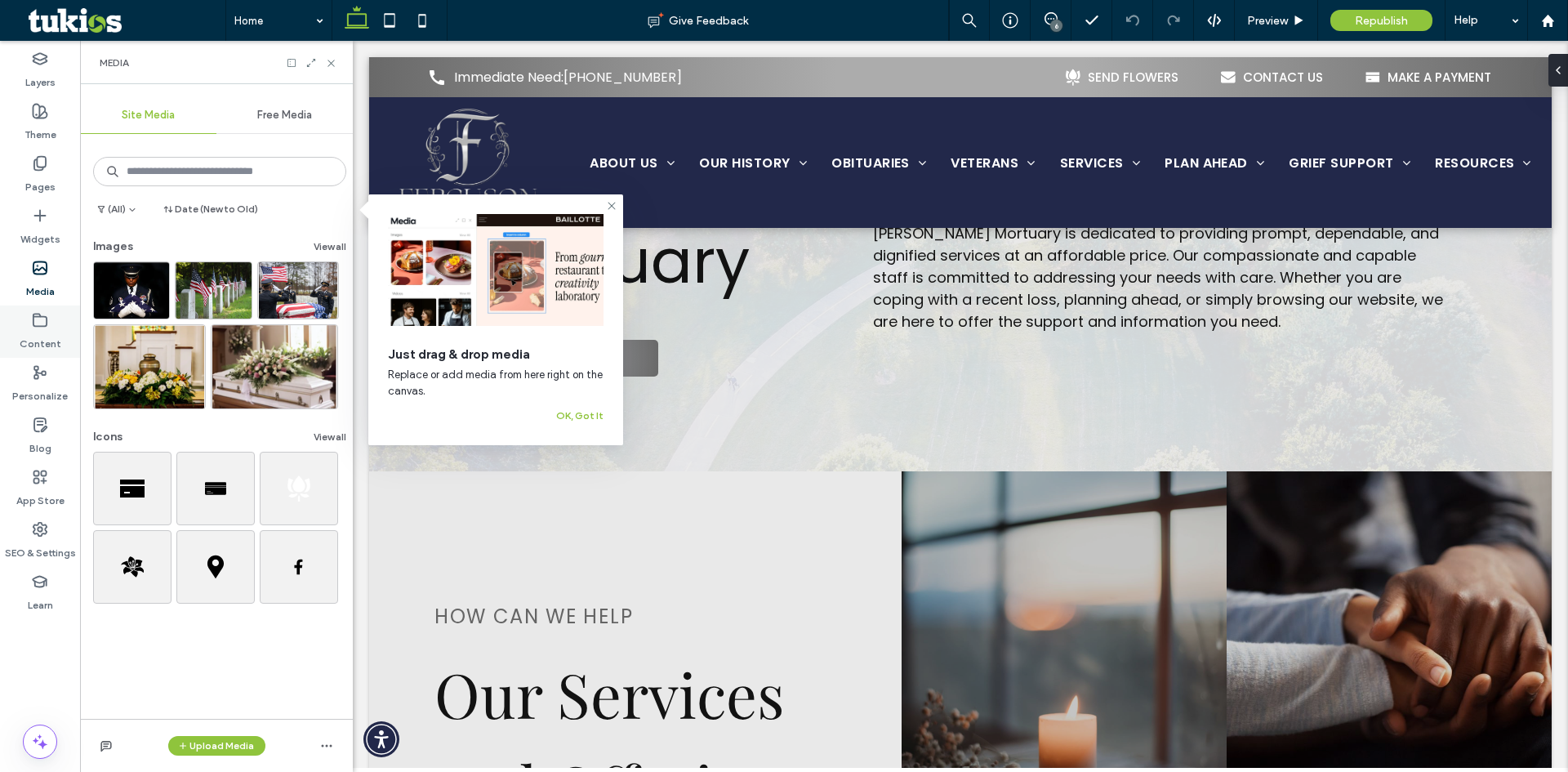
click at [29, 335] on label "Content" at bounding box center [39, 339] width 41 height 23
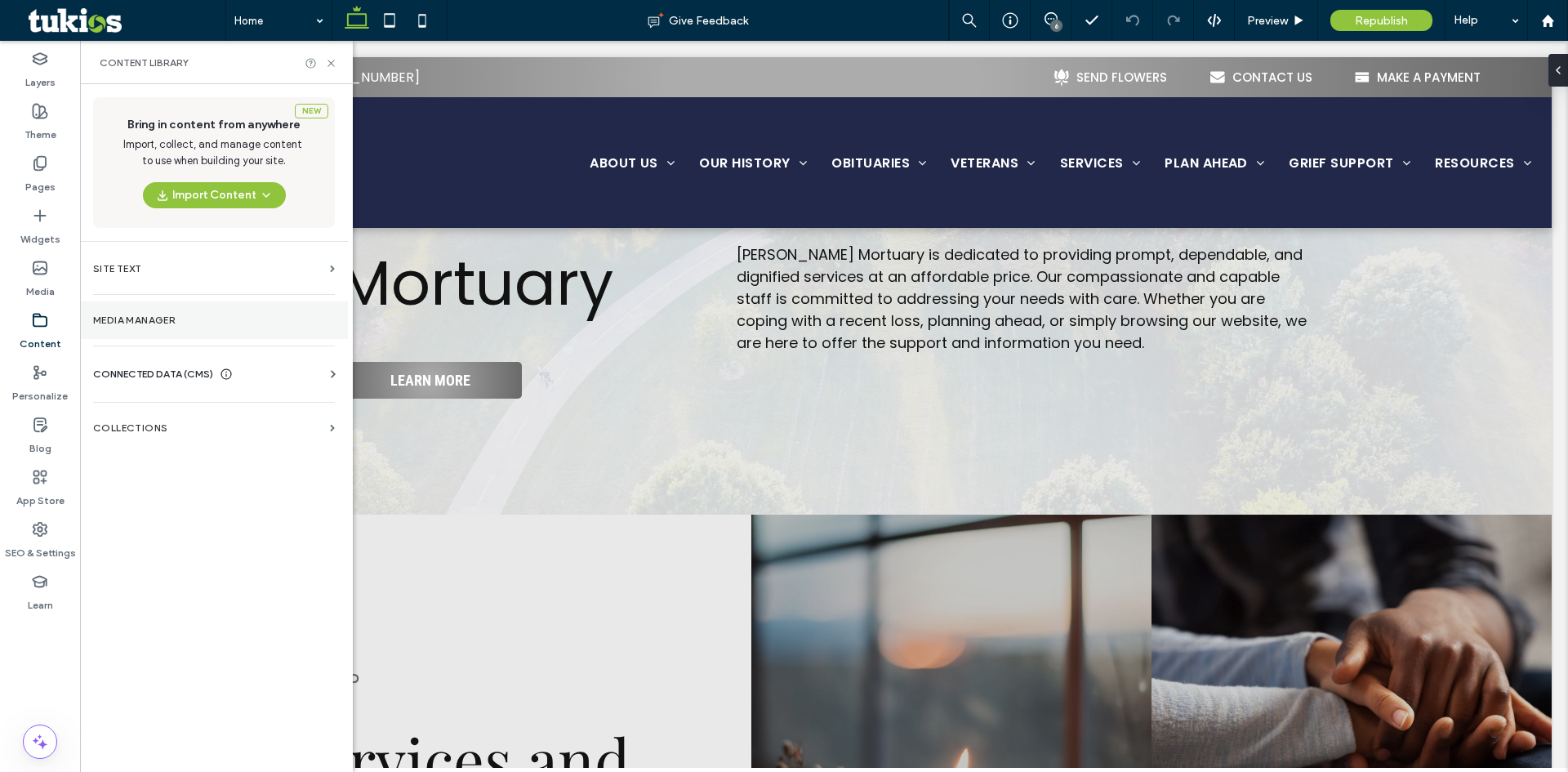
click at [203, 325] on section "Media Manager" at bounding box center [214, 320] width 268 height 38
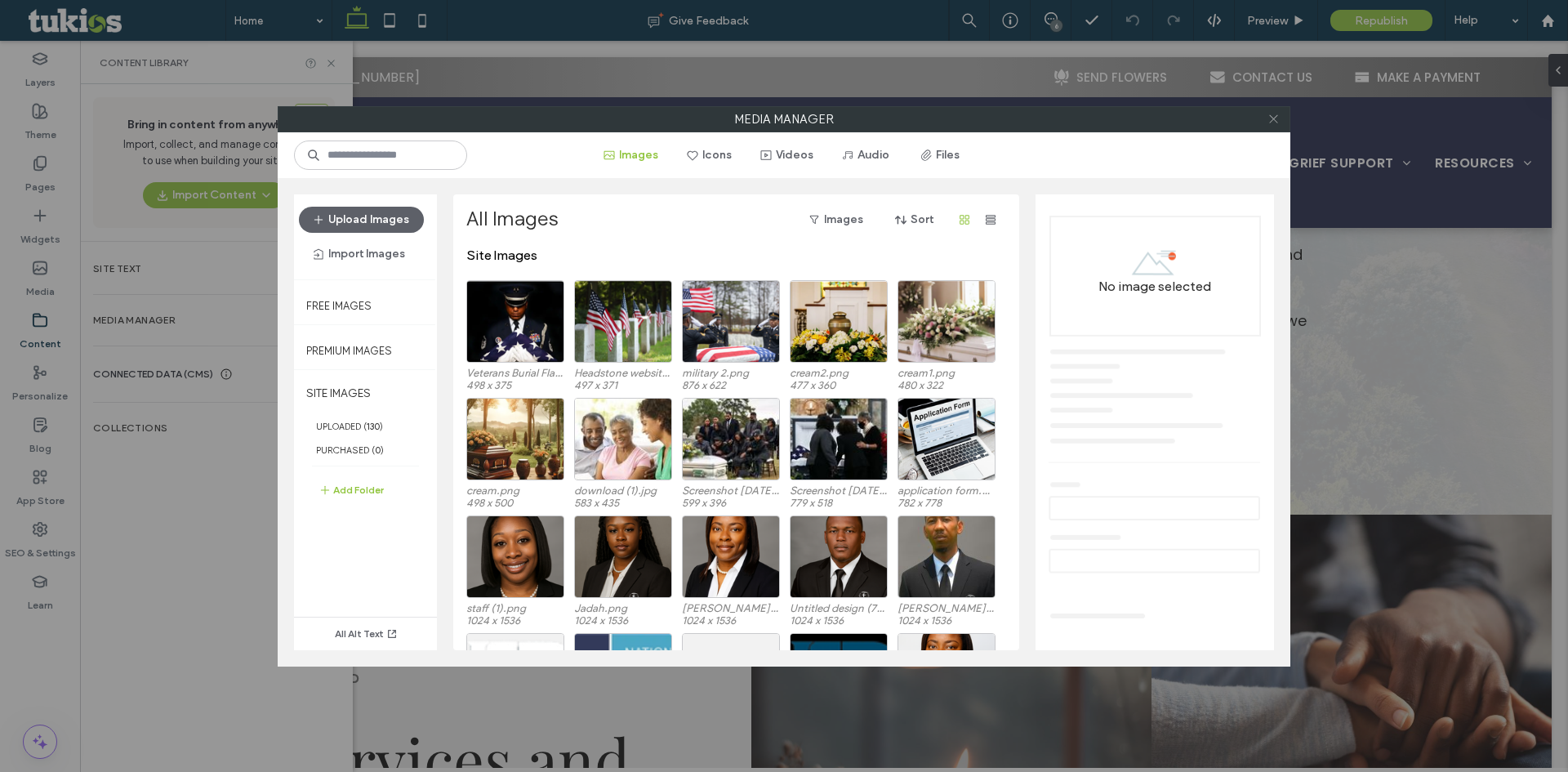
click at [1271, 123] on icon at bounding box center [1273, 118] width 12 height 12
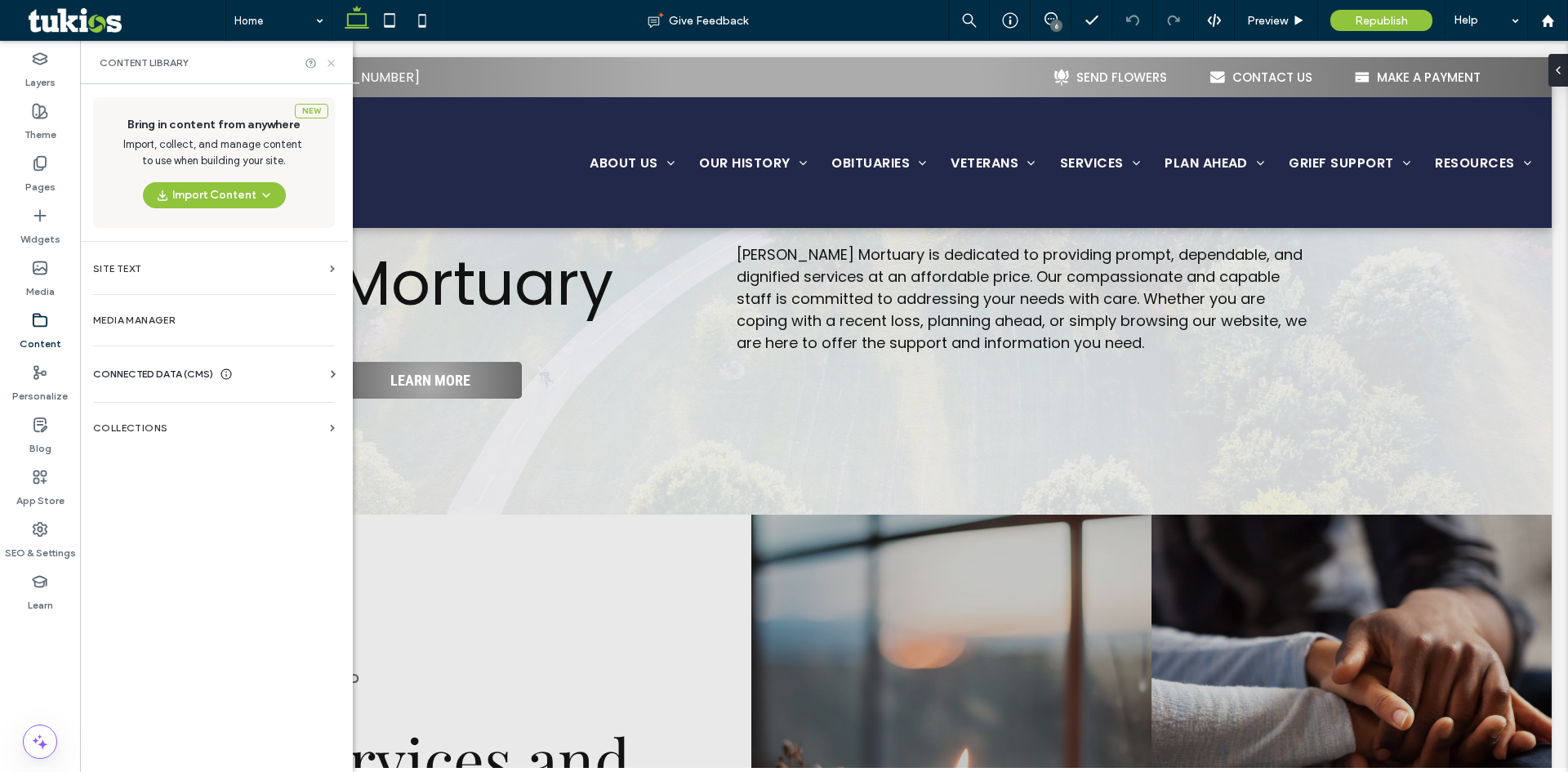
click at [332, 60] on icon at bounding box center [331, 62] width 12 height 12
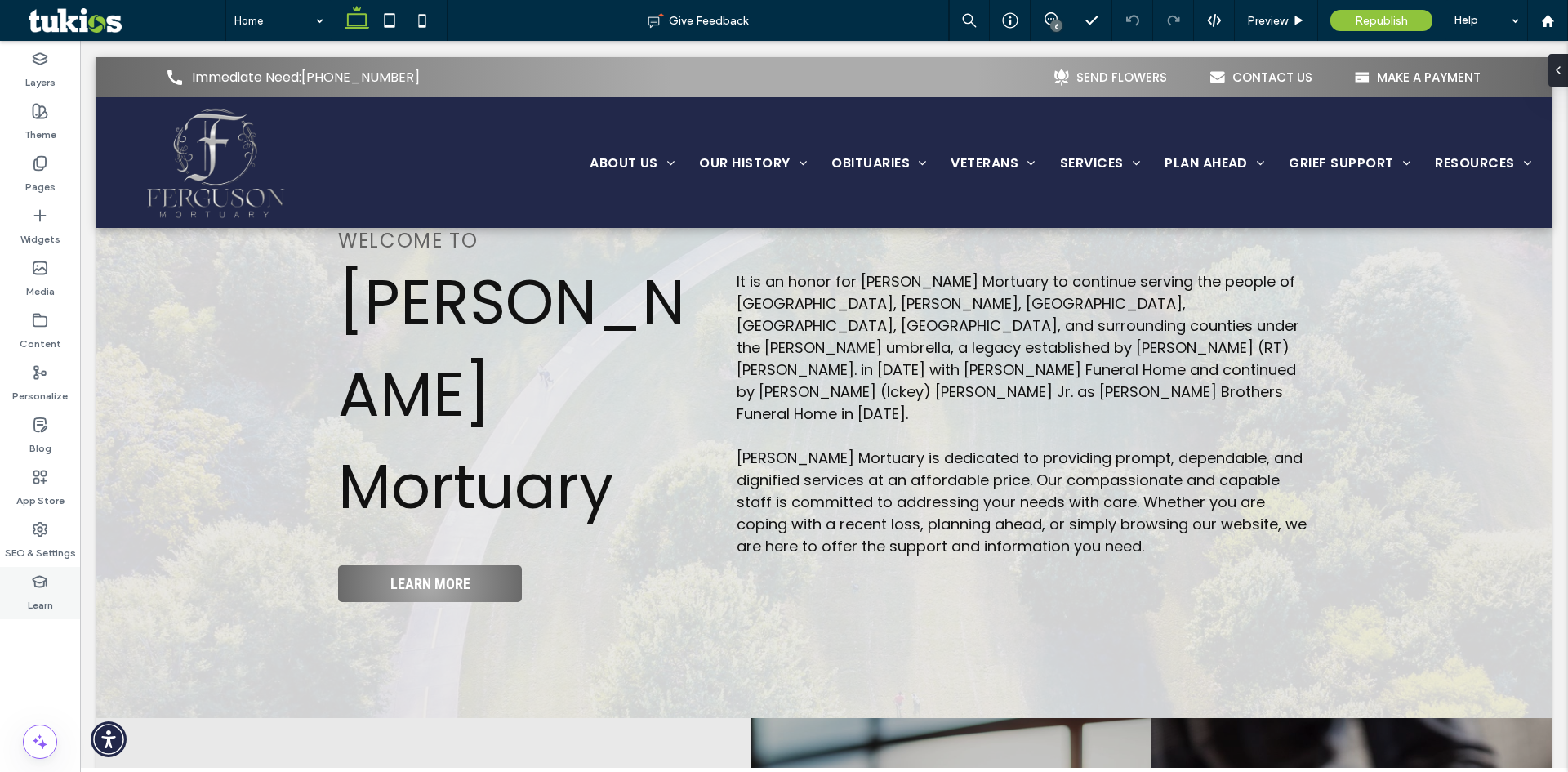
scroll to position [572, 0]
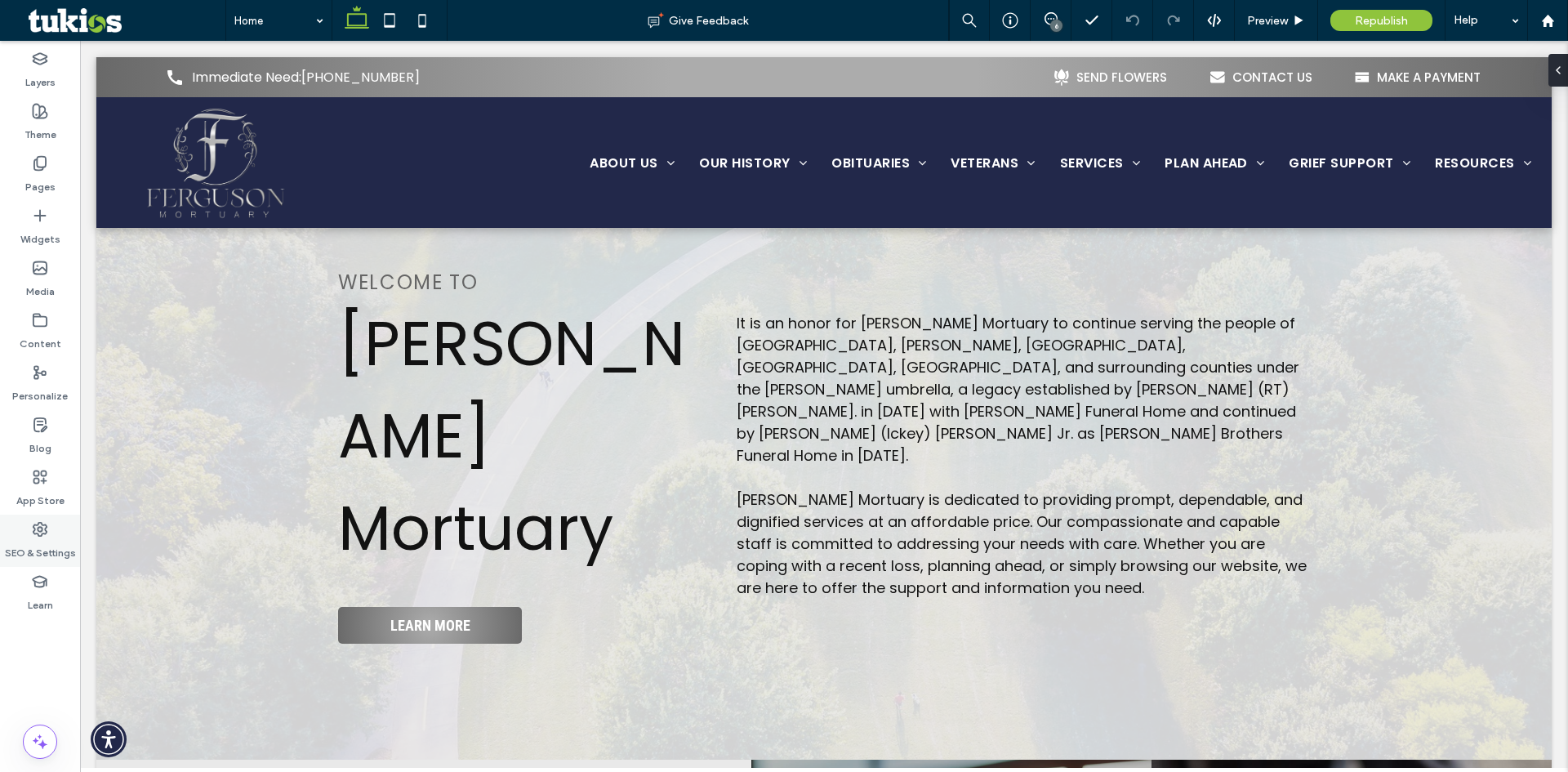
click at [34, 547] on label "SEO & Settings" at bounding box center [40, 548] width 71 height 23
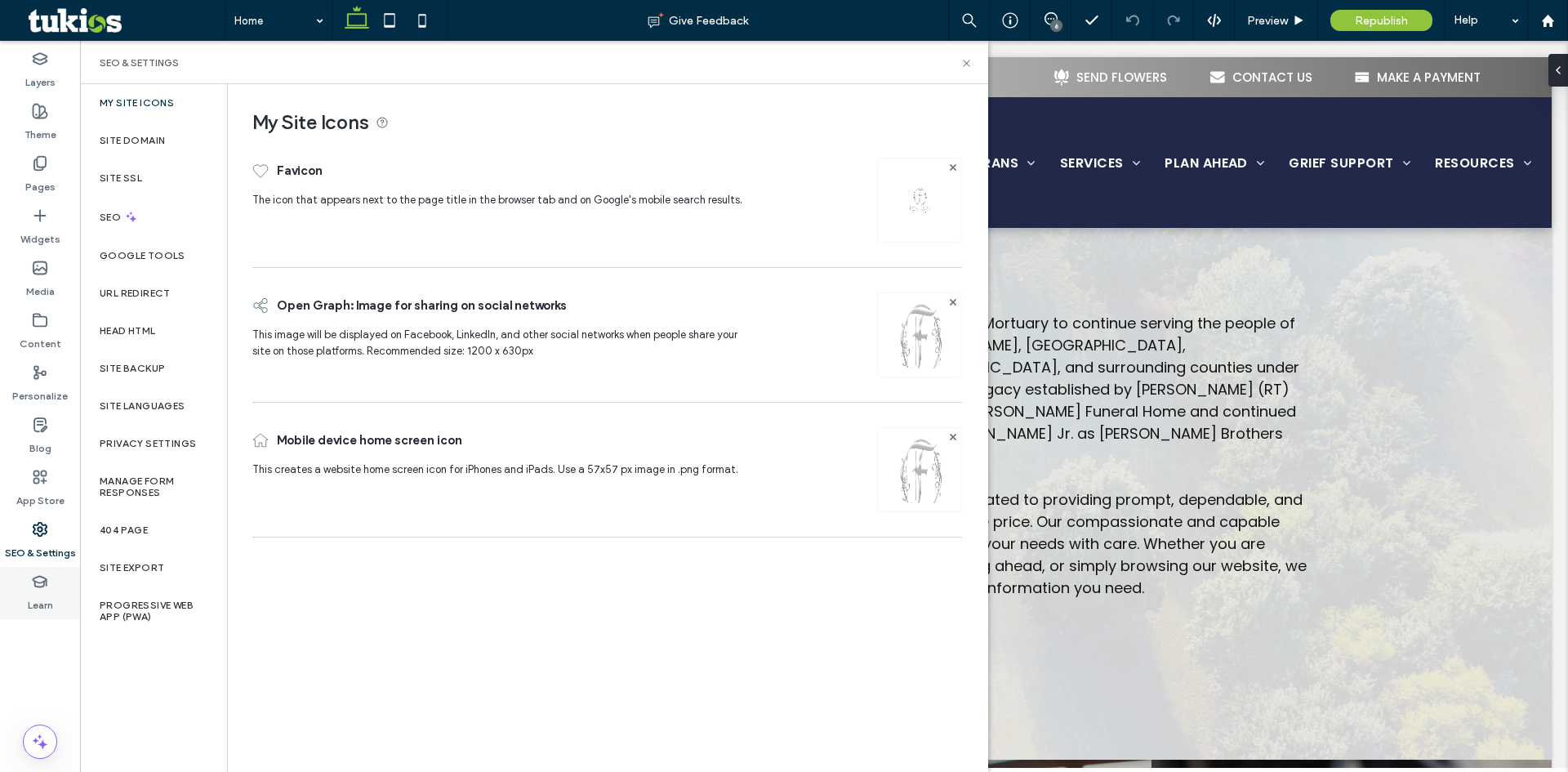
click at [37, 595] on label "Learn" at bounding box center [40, 601] width 26 height 23
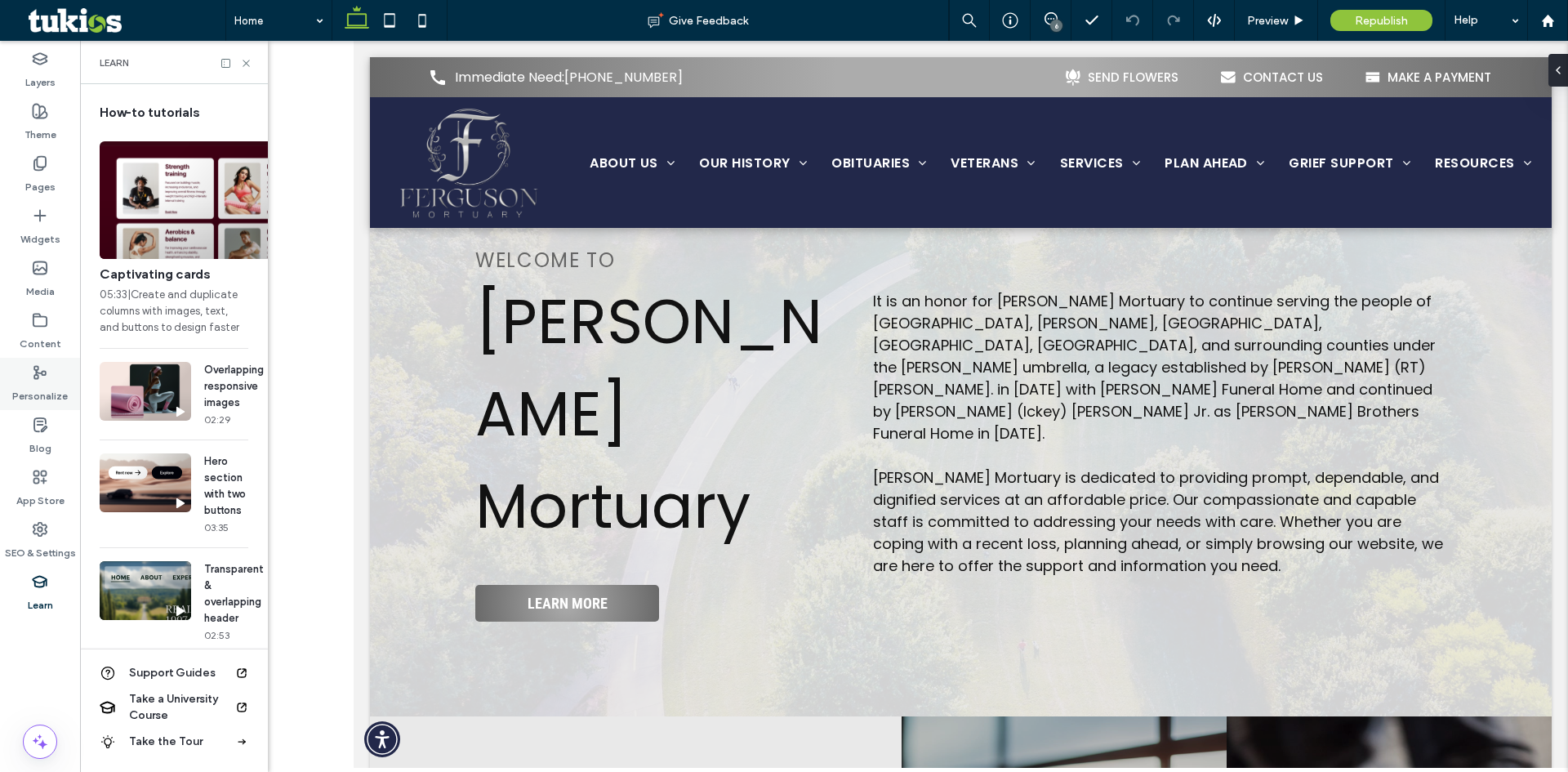
click at [44, 376] on use at bounding box center [39, 371] width 11 height 12
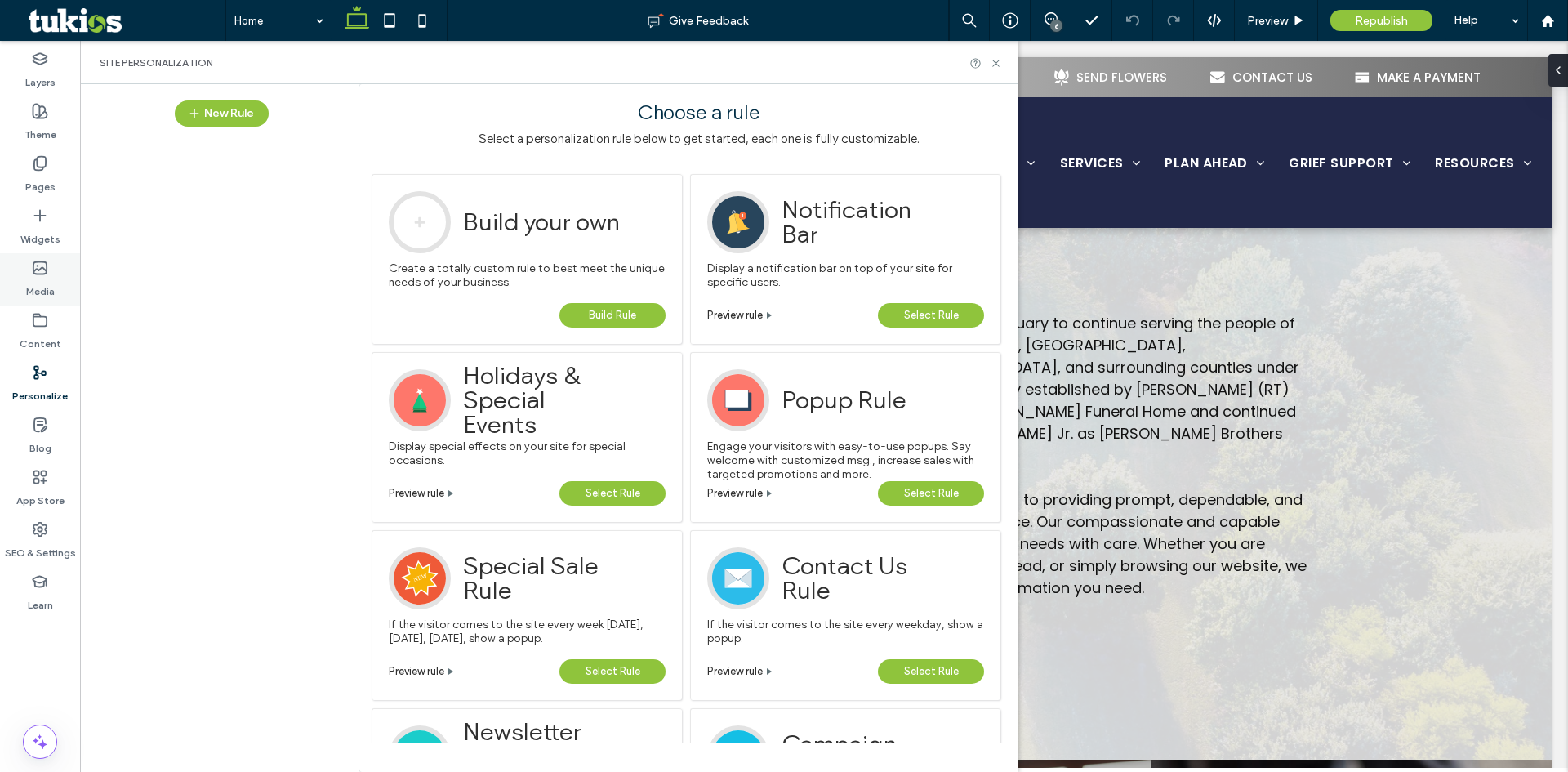
click at [47, 279] on label "Media" at bounding box center [40, 287] width 28 height 23
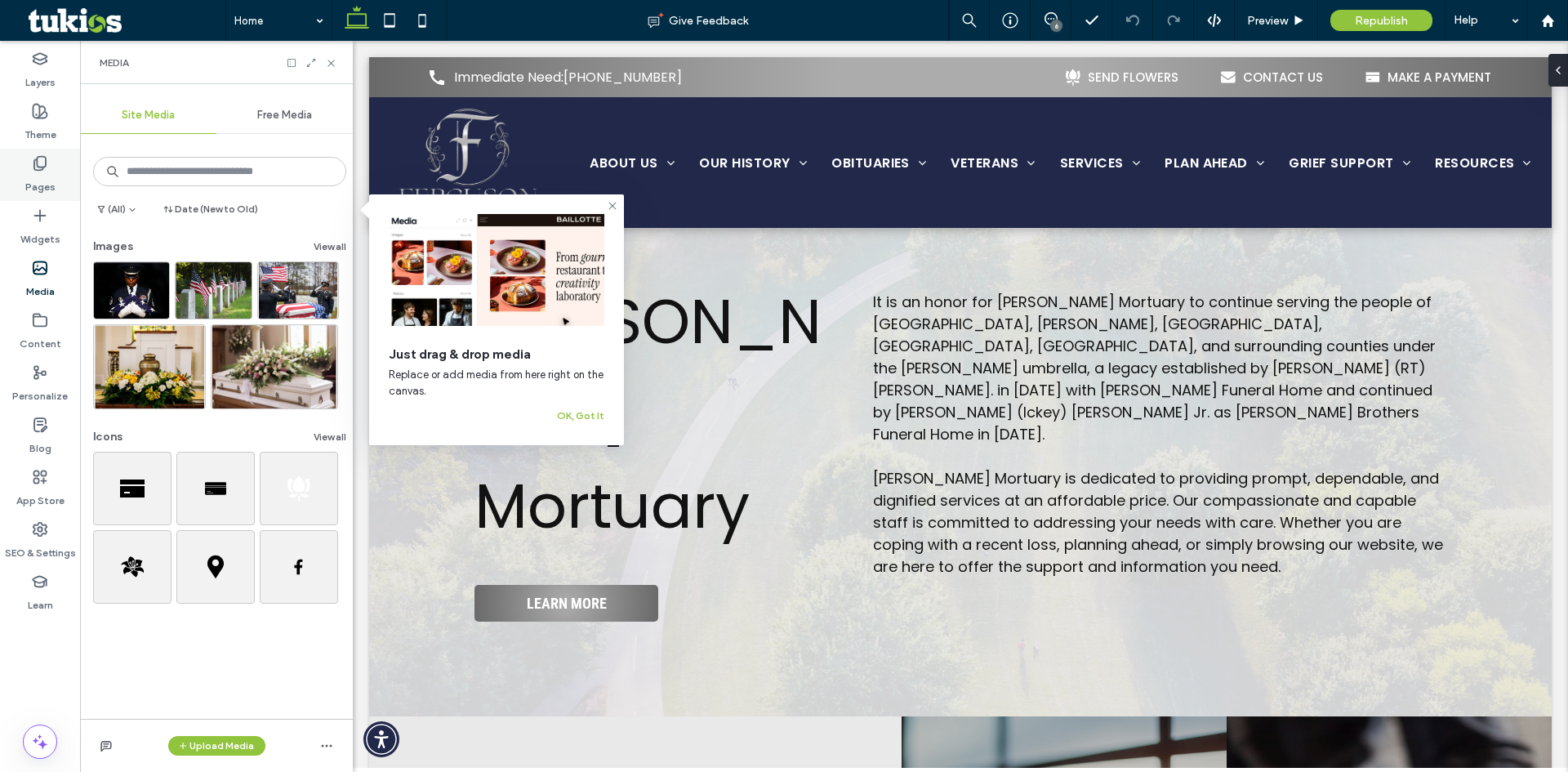
click at [35, 163] on icon at bounding box center [40, 163] width 16 height 17
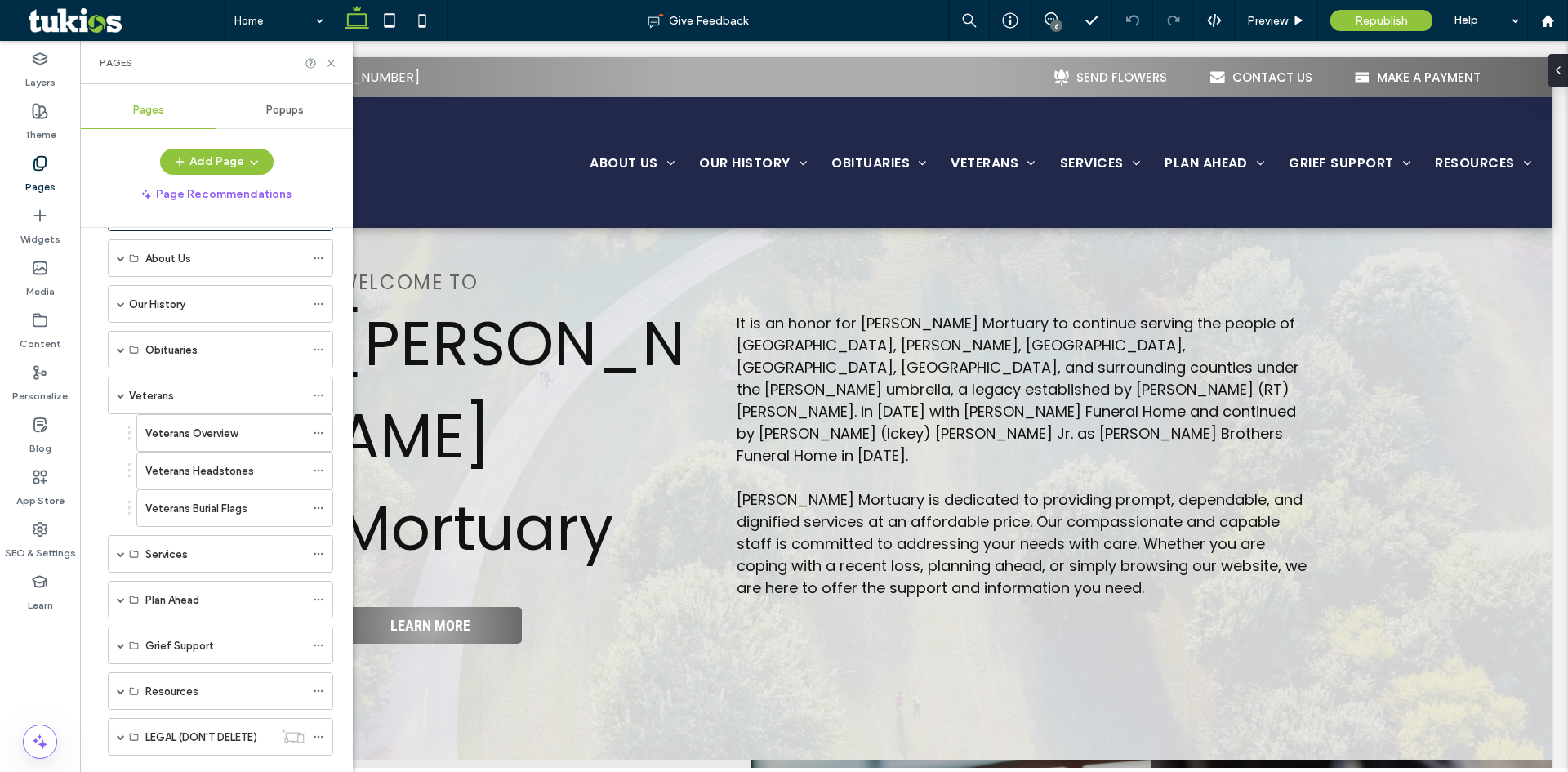
scroll to position [0, 0]
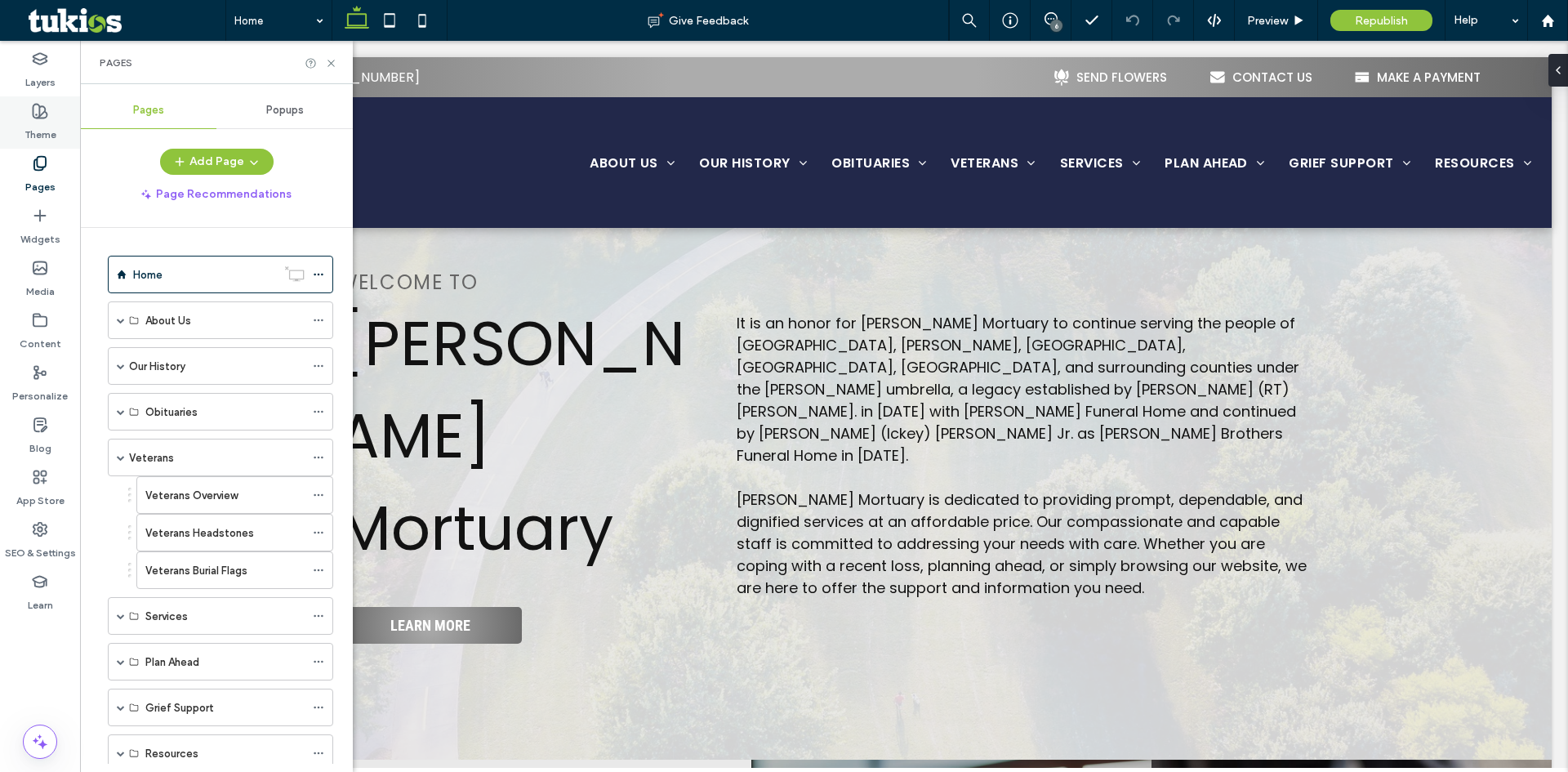
click at [28, 106] on div "Theme" at bounding box center [39, 122] width 80 height 52
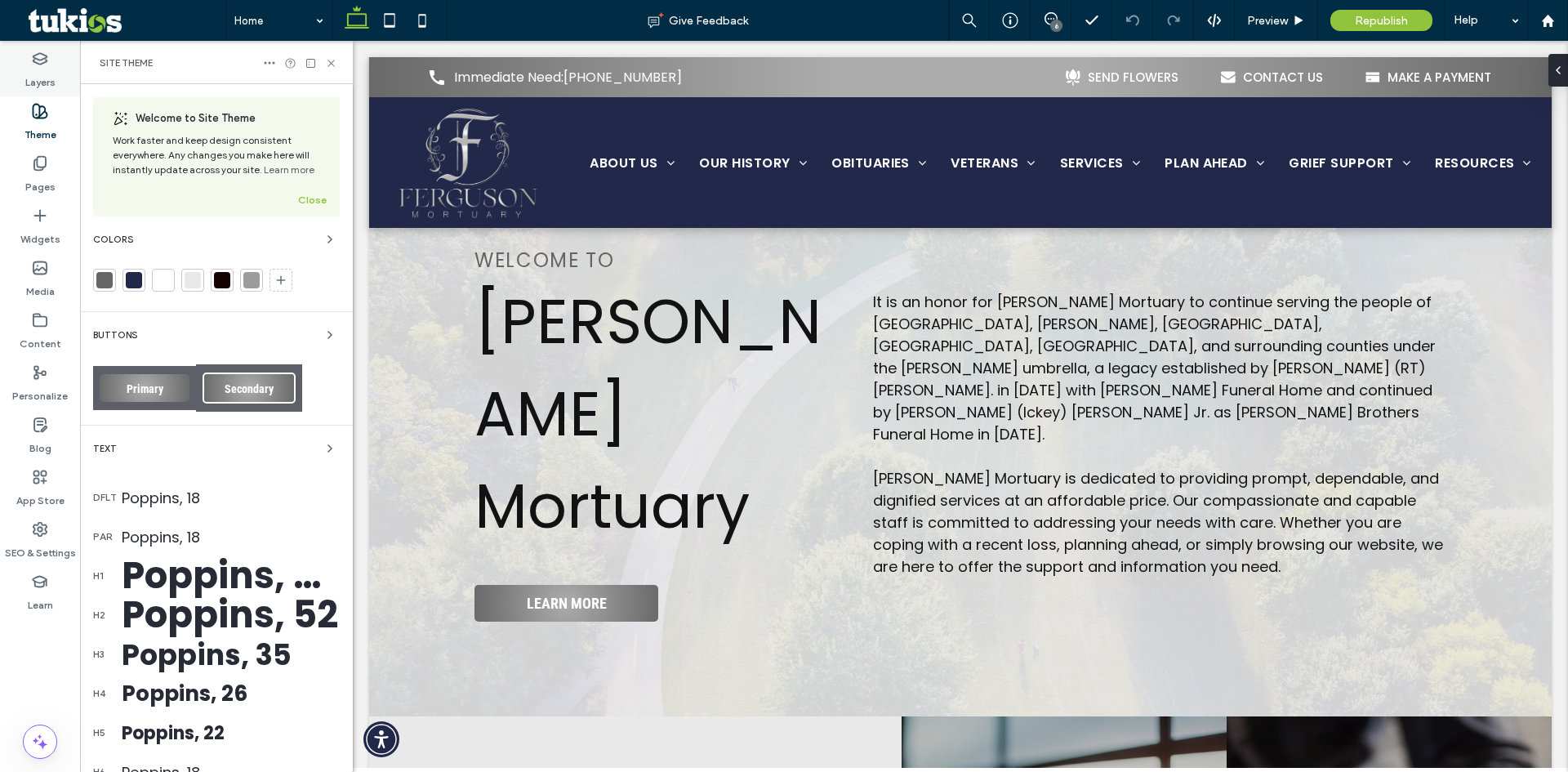
click at [29, 73] on label "Layers" at bounding box center [40, 78] width 30 height 23
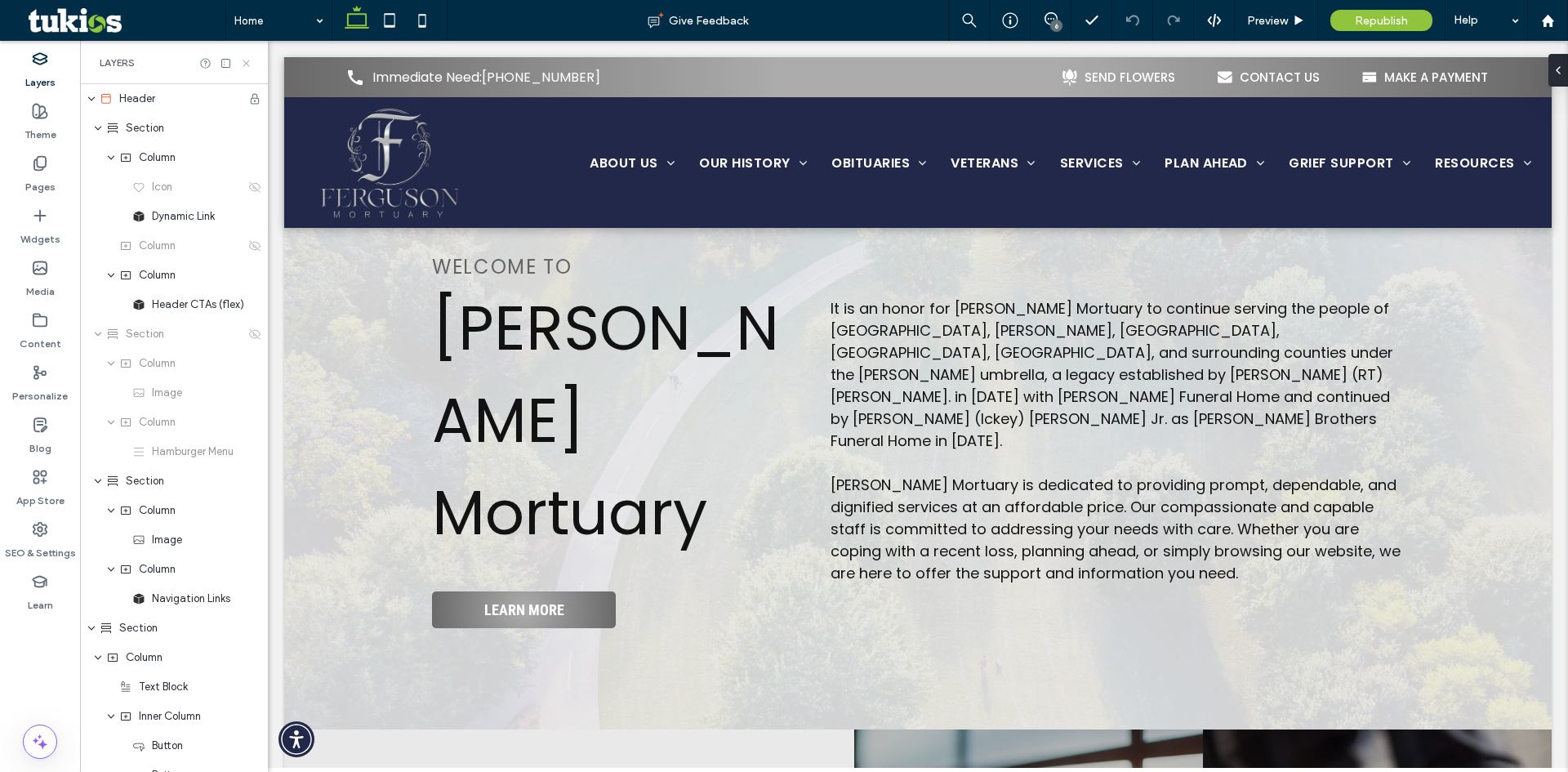
click at [242, 62] on icon at bounding box center [246, 62] width 12 height 12
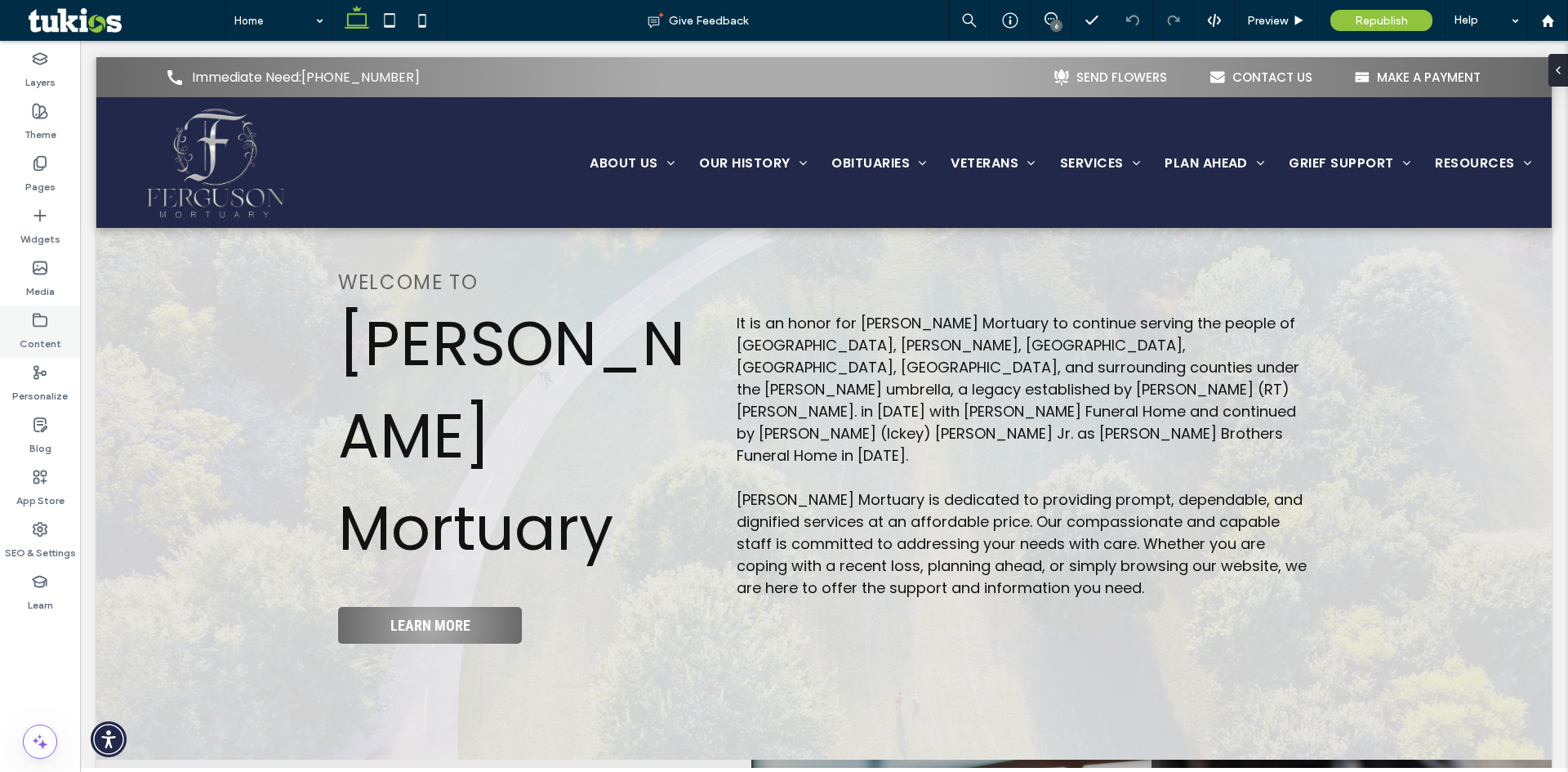
click at [44, 318] on icon at bounding box center [40, 320] width 16 height 17
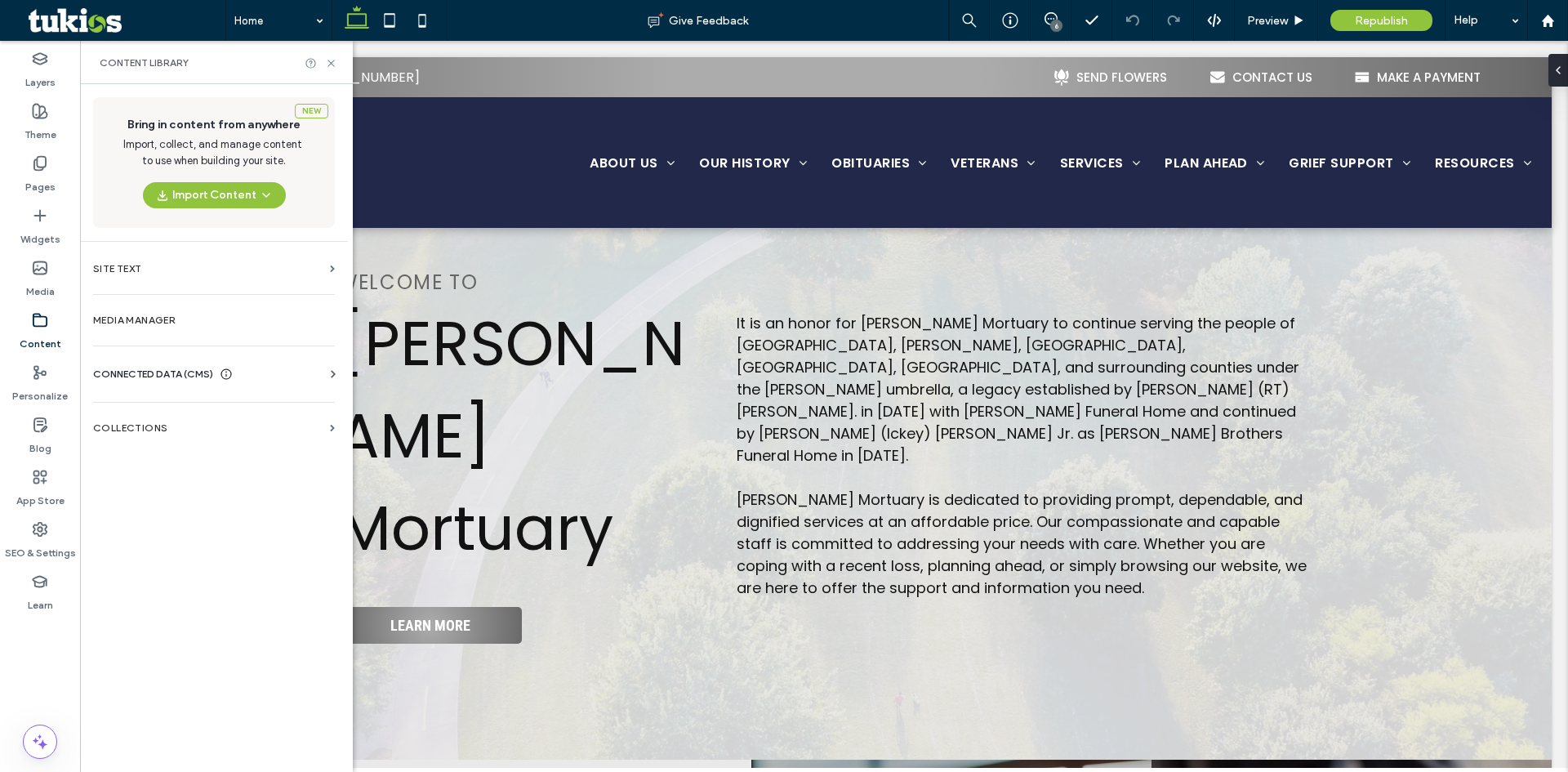
click at [176, 369] on span "CONNECTED DATA (CMS)" at bounding box center [153, 374] width 120 height 17
click at [159, 493] on label "Business Images" at bounding box center [217, 489] width 222 height 11
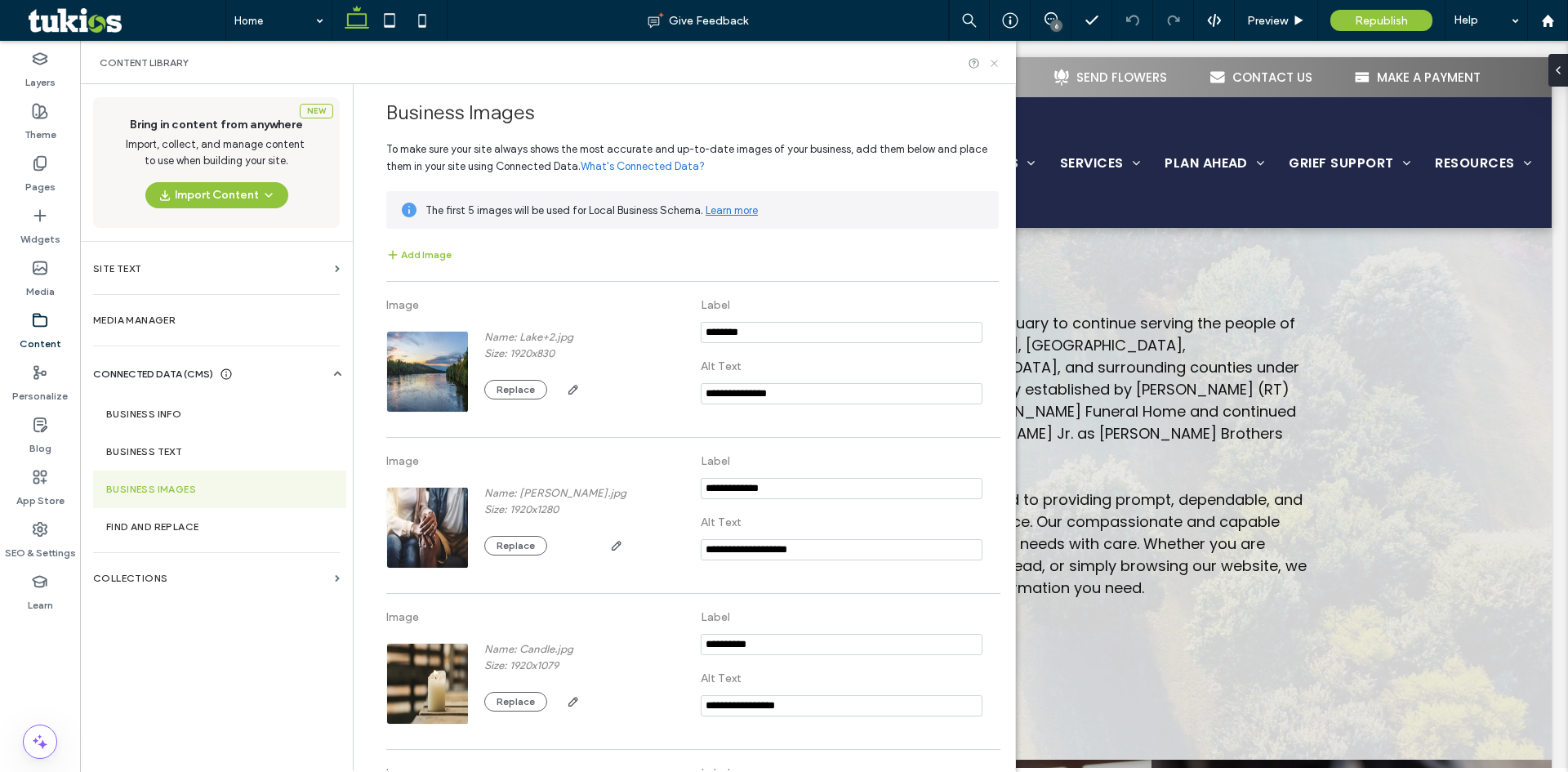
click at [999, 68] on icon at bounding box center [993, 62] width 12 height 12
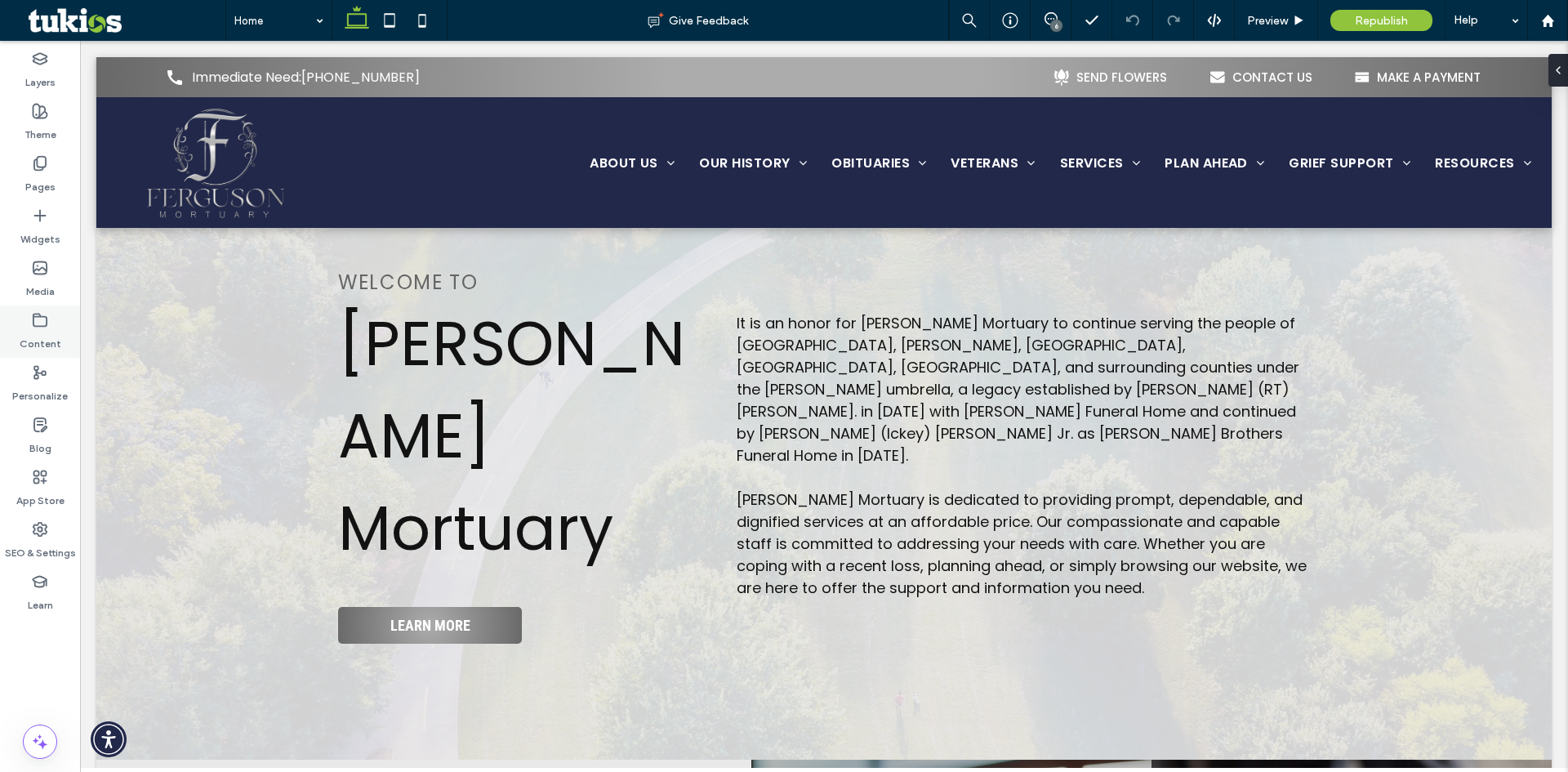
click at [18, 336] on div "Content" at bounding box center [39, 331] width 80 height 52
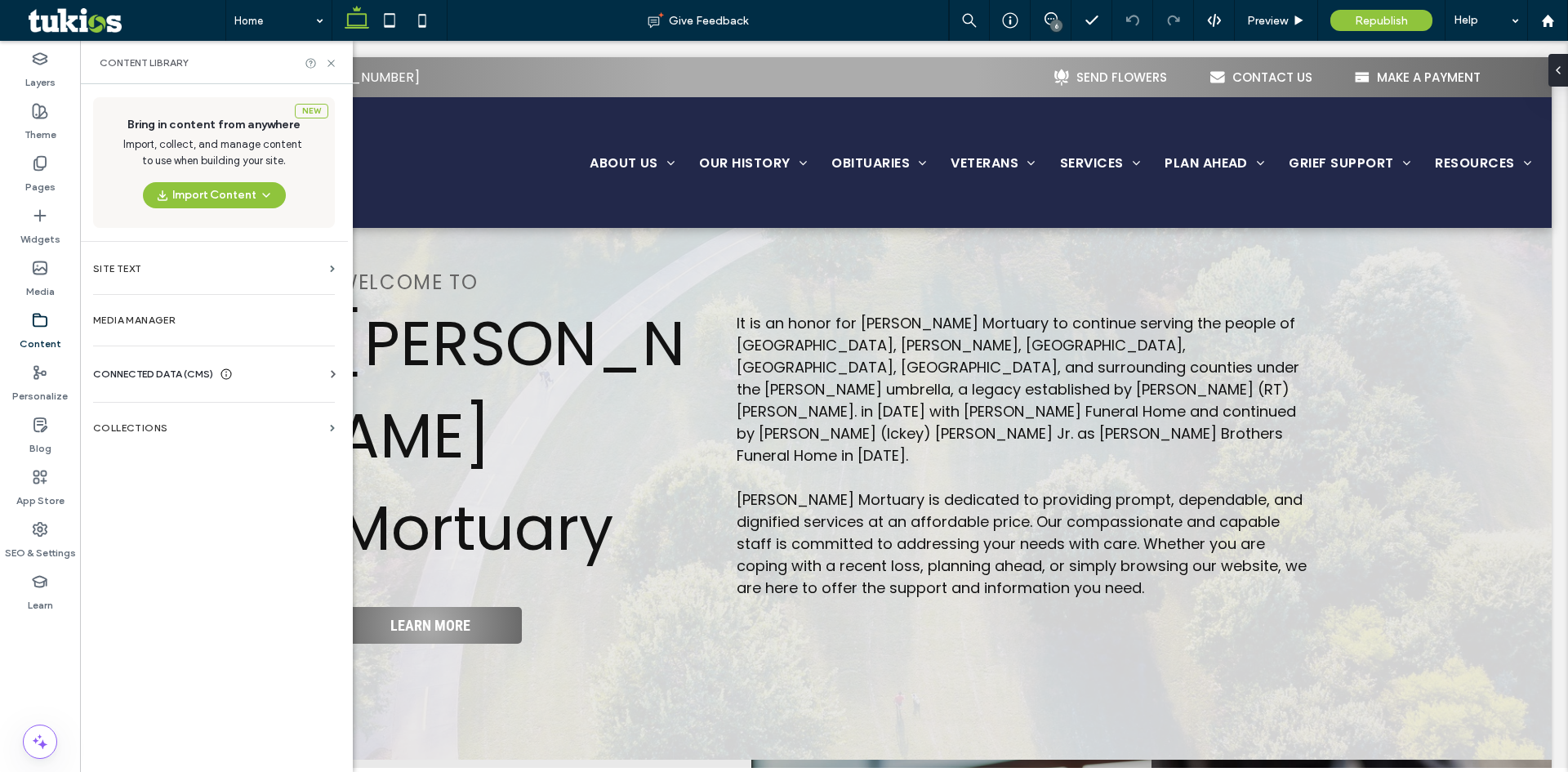
click at [181, 378] on span "CONNECTED DATA (CMS)" at bounding box center [153, 374] width 120 height 17
click at [241, 481] on section "Business Images" at bounding box center [217, 489] width 248 height 38
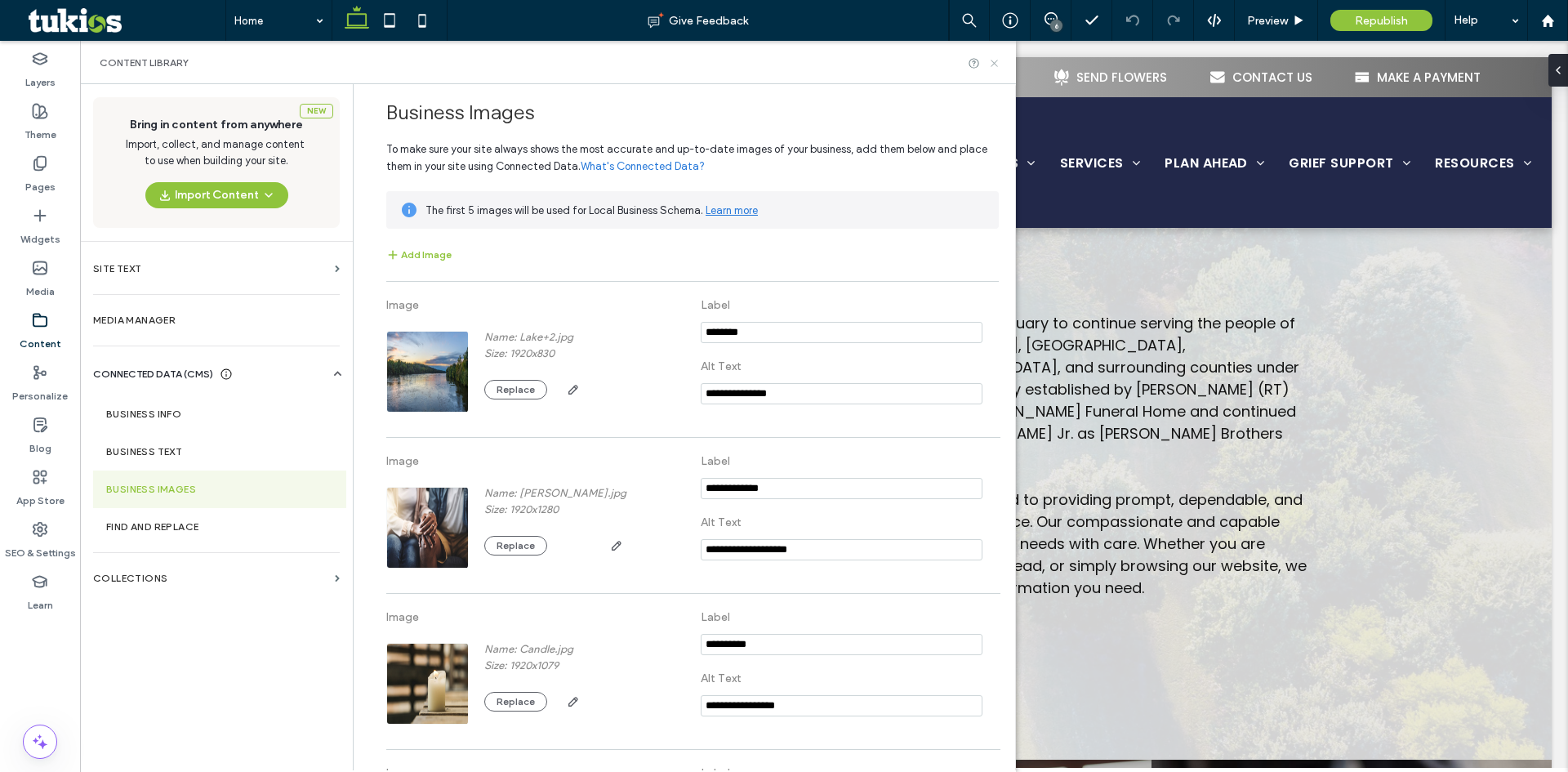
click at [999, 69] on icon at bounding box center [993, 62] width 12 height 12
